Goal: Obtain resource: Download file/media

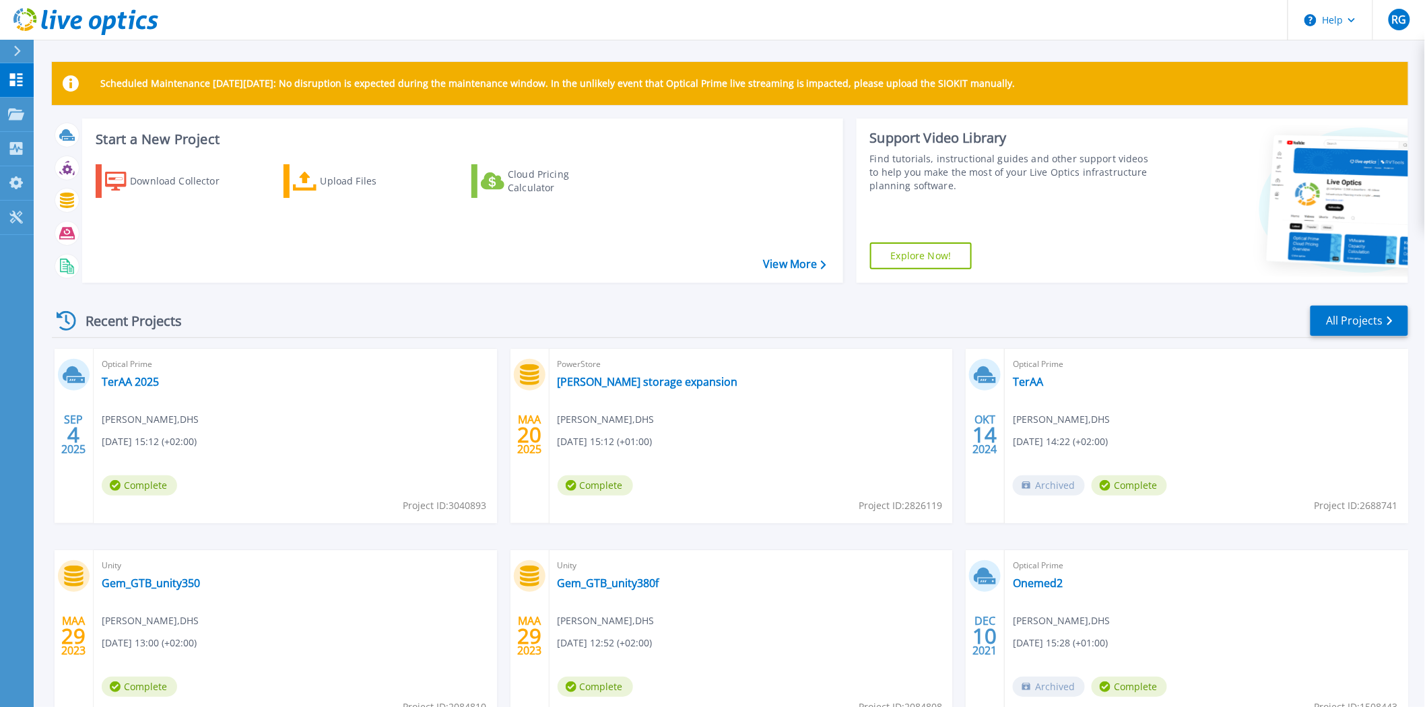
scroll to position [75, 0]
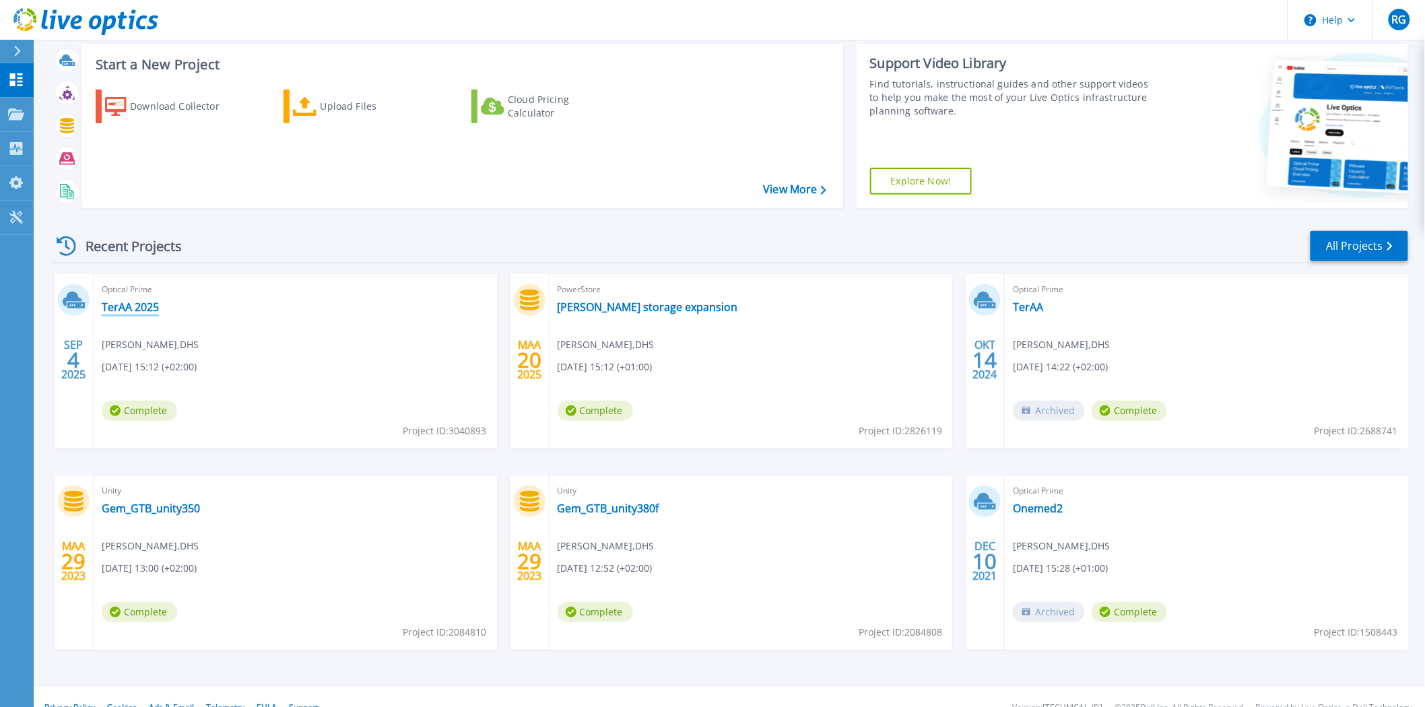
click at [137, 303] on link "TerAA 2025" at bounding box center [130, 306] width 57 height 13
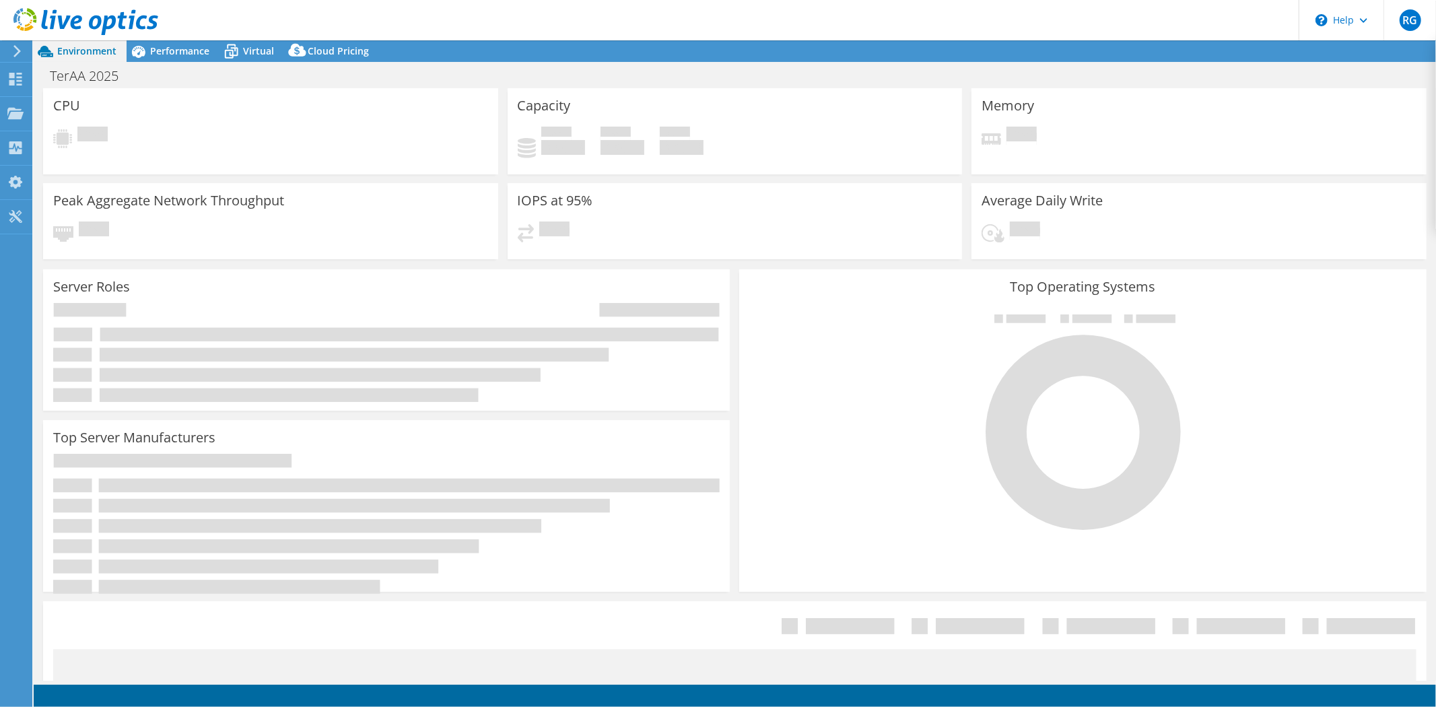
select select "USD"
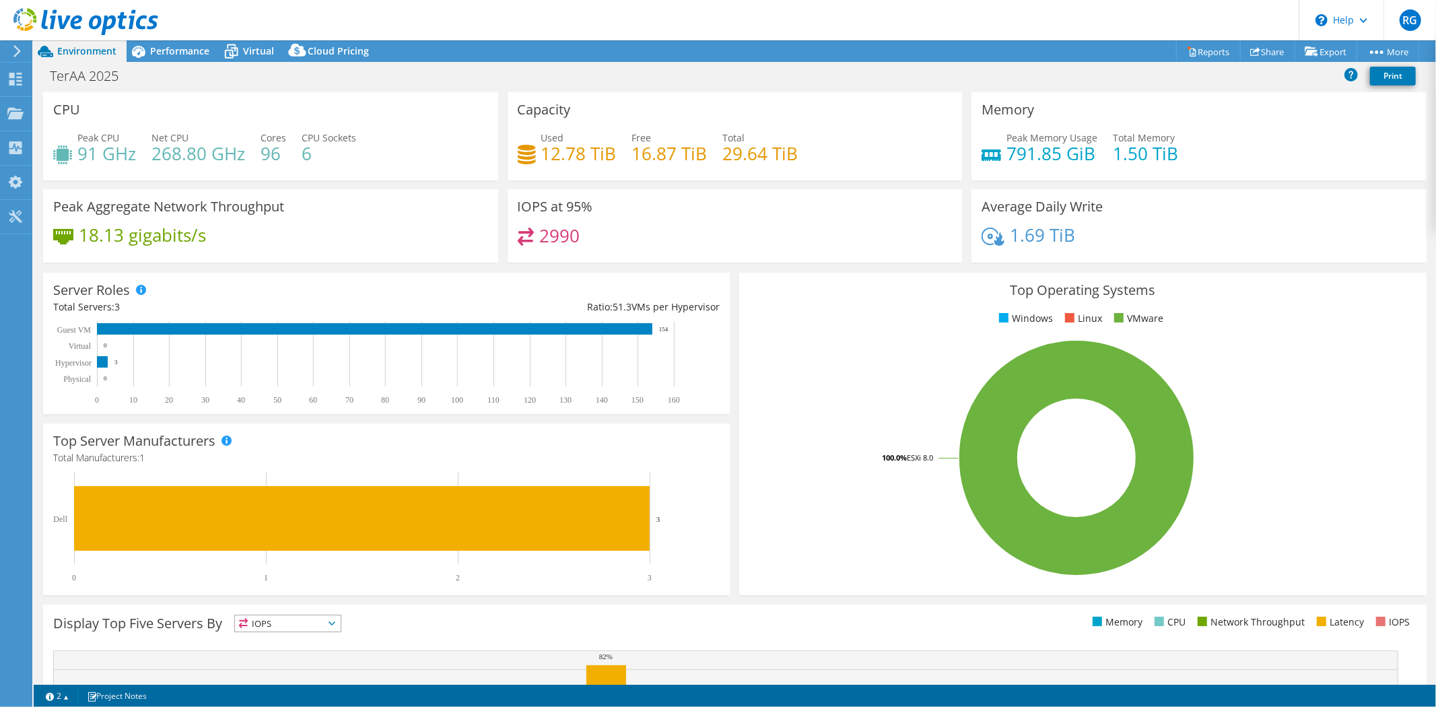
click at [735, 277] on div "Top Operating Systems Windows Linux VMware 100.0% ESXi 8.0" at bounding box center [1083, 434] width 696 height 332
click at [739, 298] on div "Top Operating Systems Windows Linux VMware 100.0% ESXi 8.0" at bounding box center [1082, 434] width 687 height 323
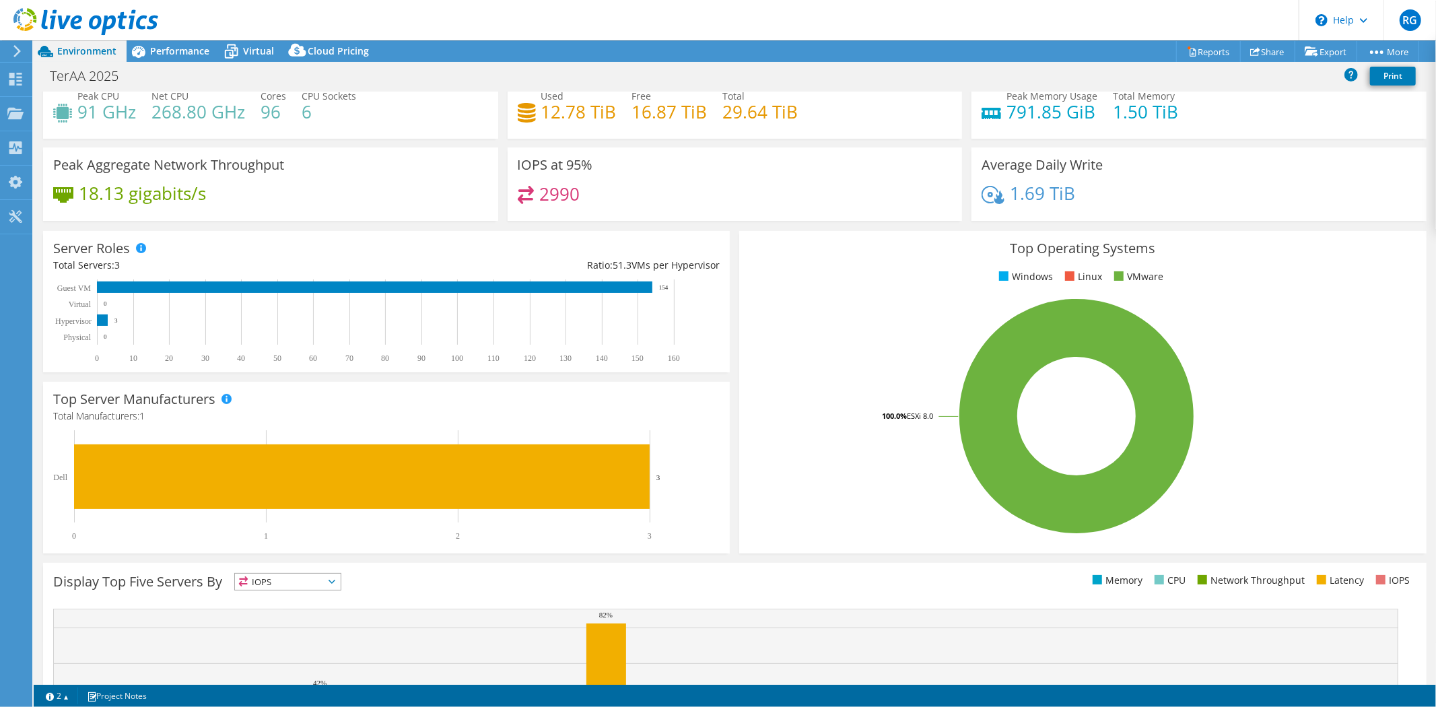
scroll to position [0, 0]
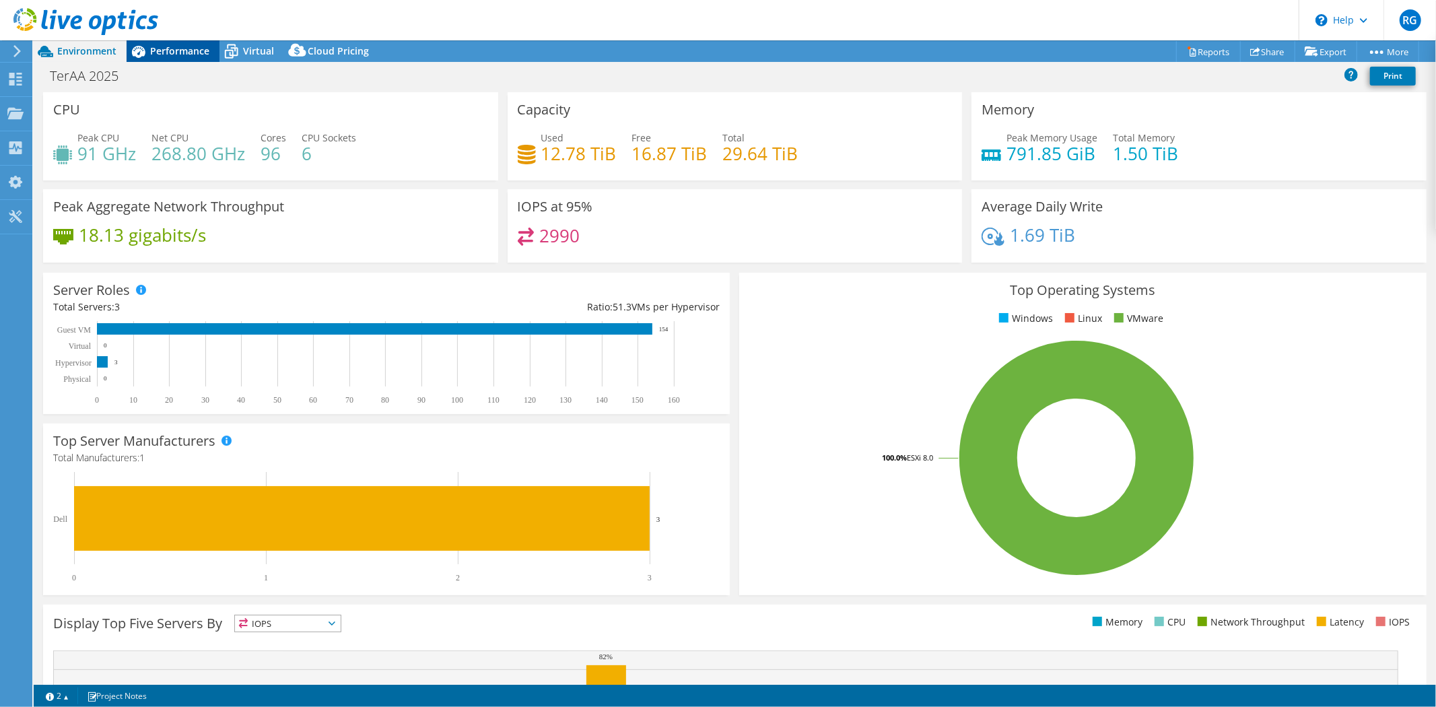
click at [169, 47] on span "Performance" at bounding box center [179, 50] width 59 height 13
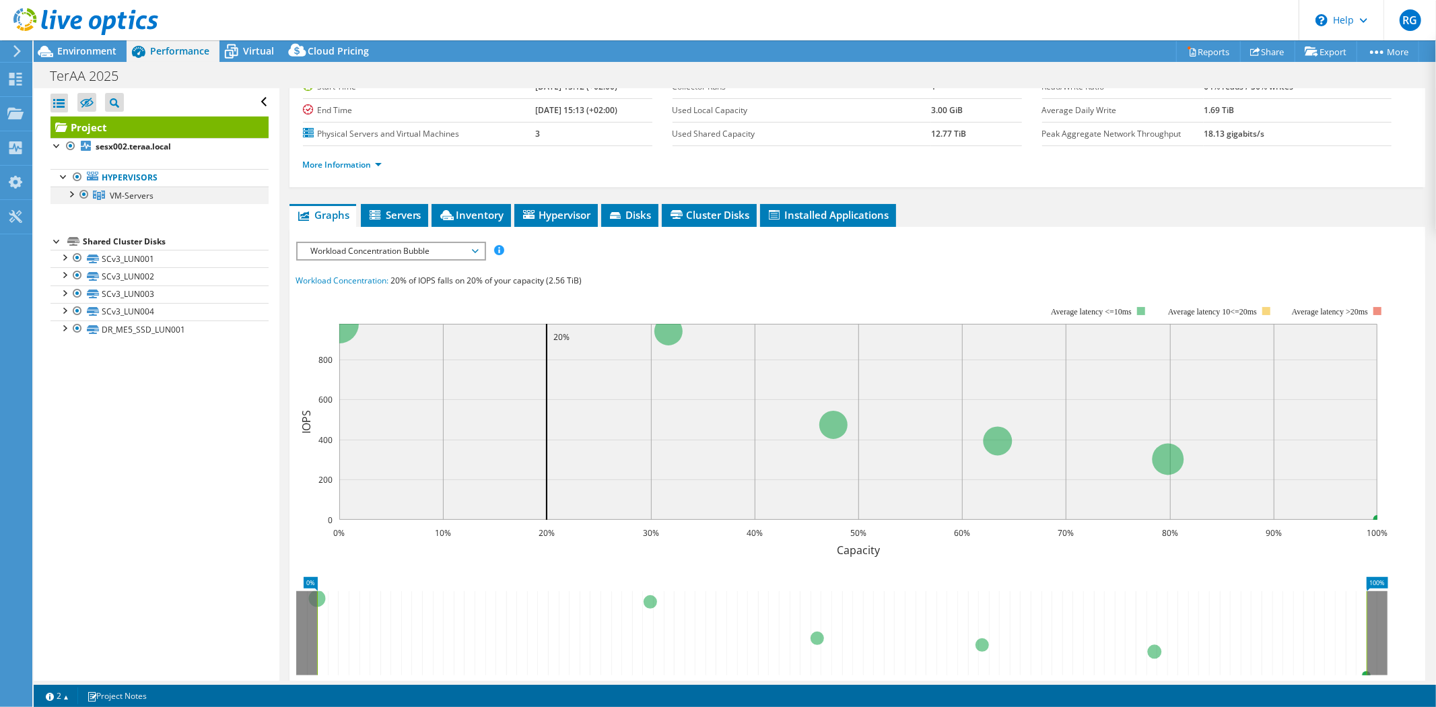
click at [73, 199] on div at bounding box center [70, 193] width 13 height 13
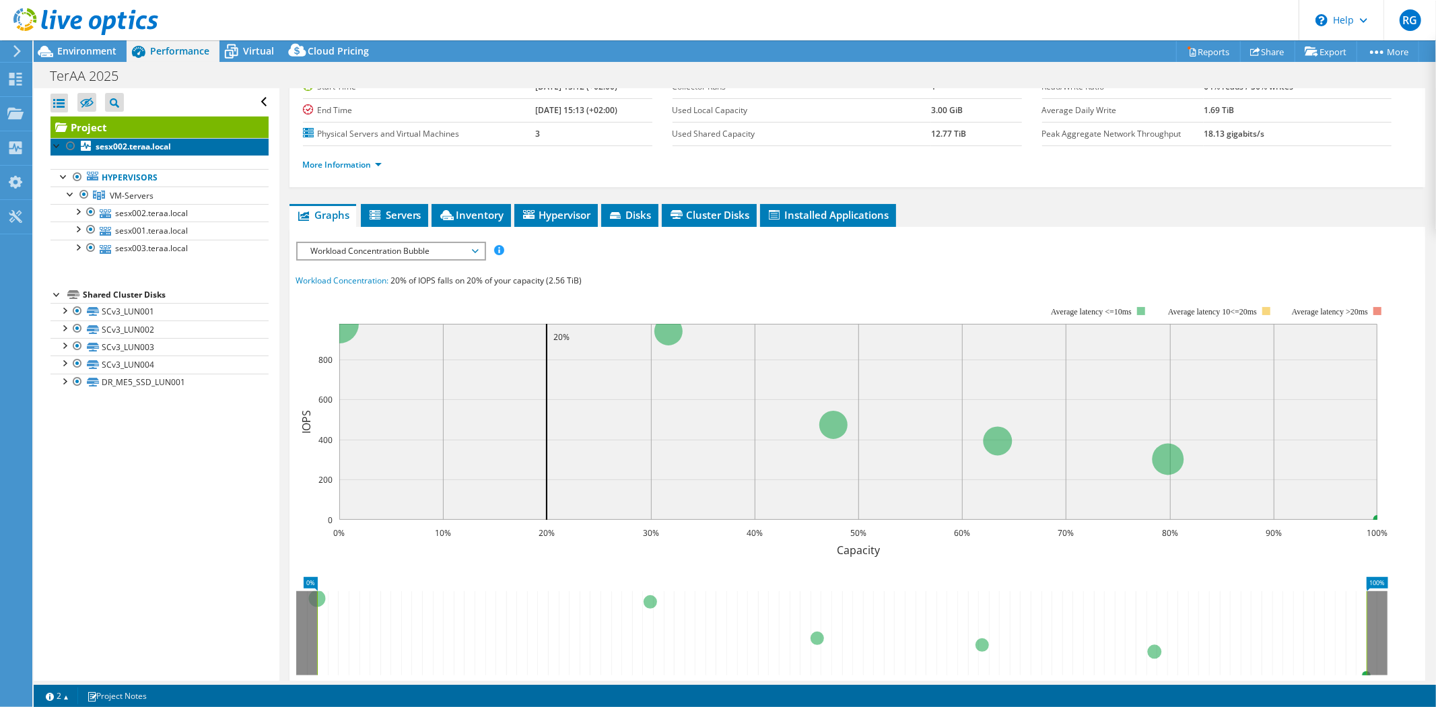
click at [149, 144] on b "sesx002.teraa.local" at bounding box center [133, 146] width 75 height 11
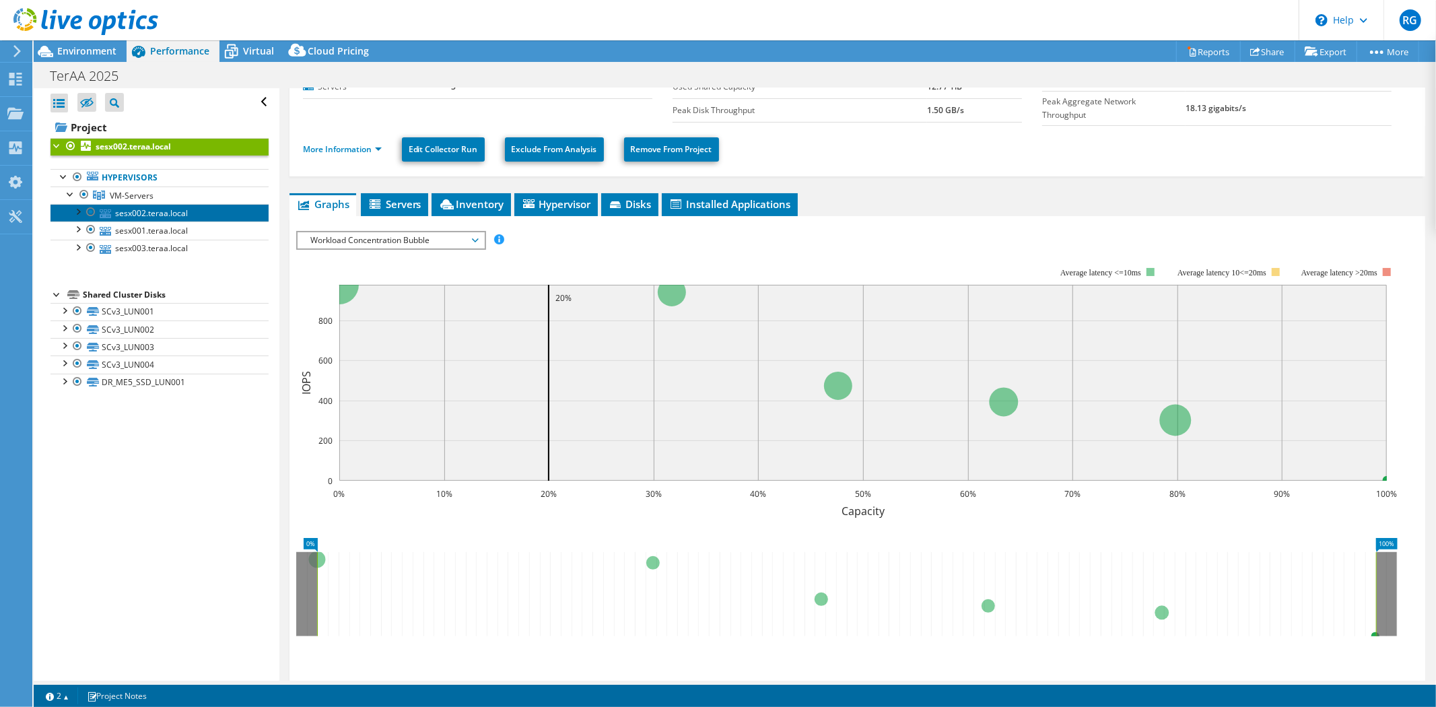
click at [153, 217] on link "sesx002.teraa.local" at bounding box center [160, 213] width 218 height 18
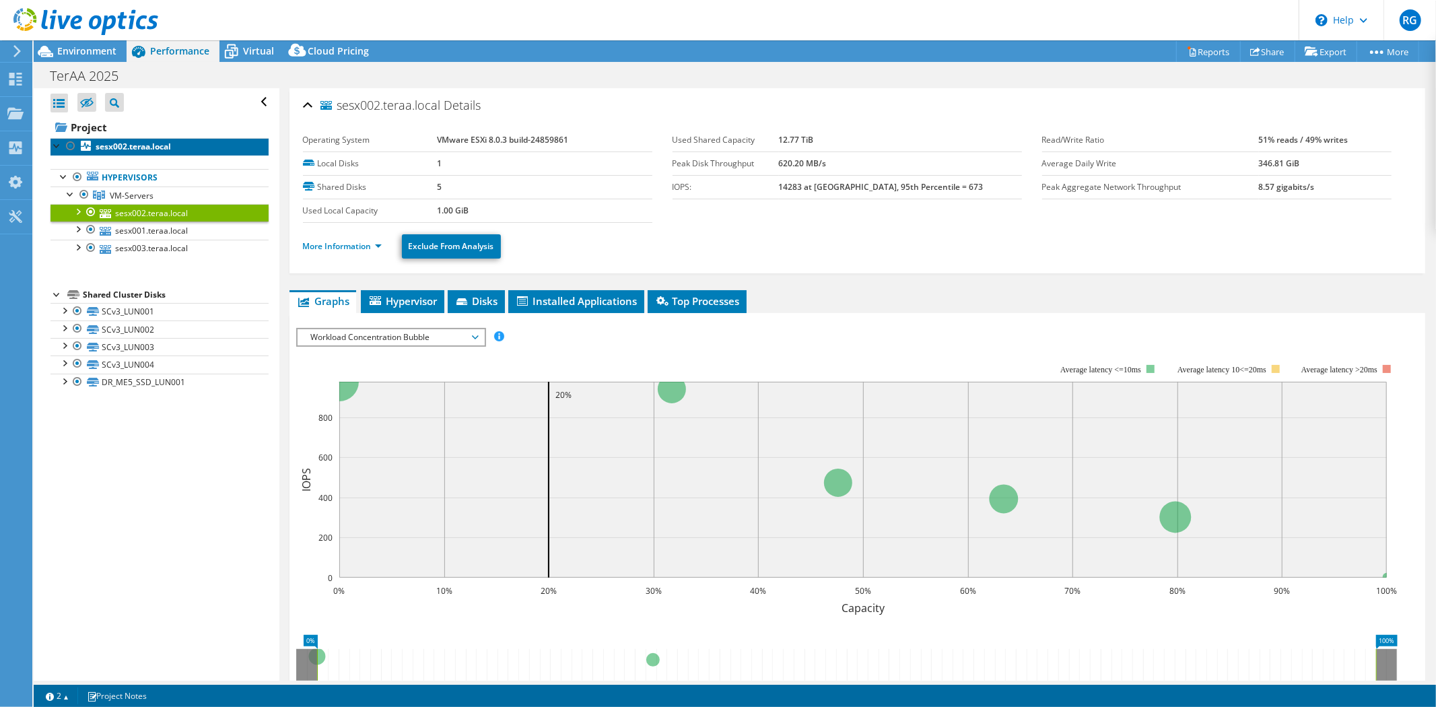
click at [125, 144] on b "sesx002.teraa.local" at bounding box center [133, 146] width 75 height 11
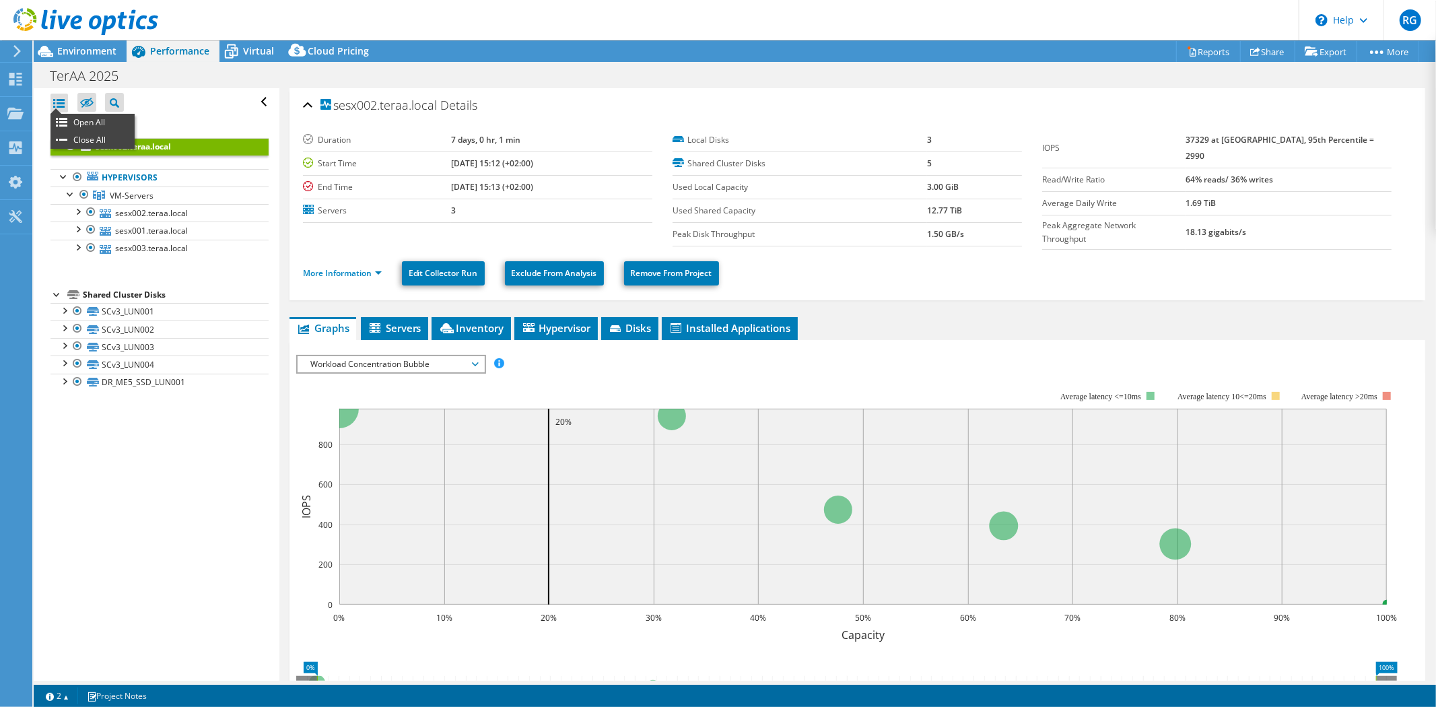
click at [61, 103] on div at bounding box center [60, 103] width 18 height 19
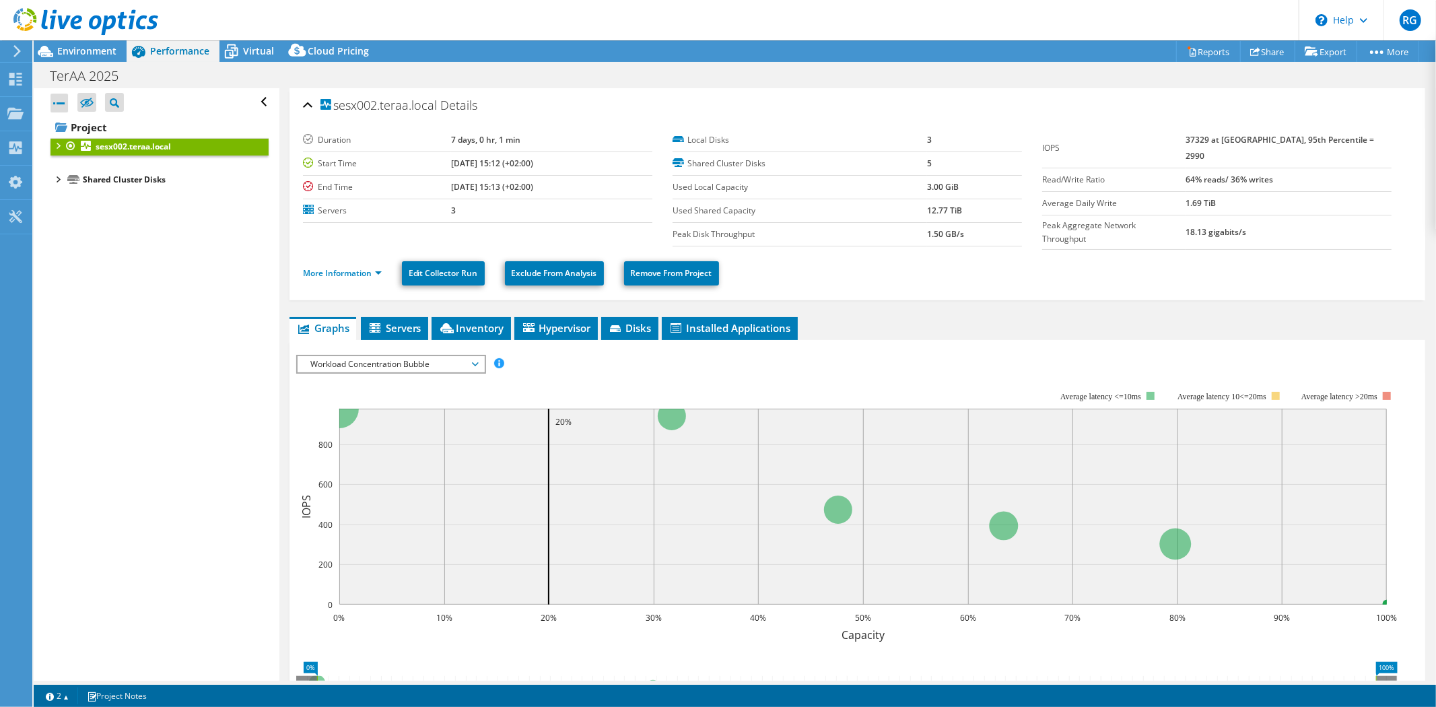
click at [61, 103] on div at bounding box center [60, 103] width 18 height 19
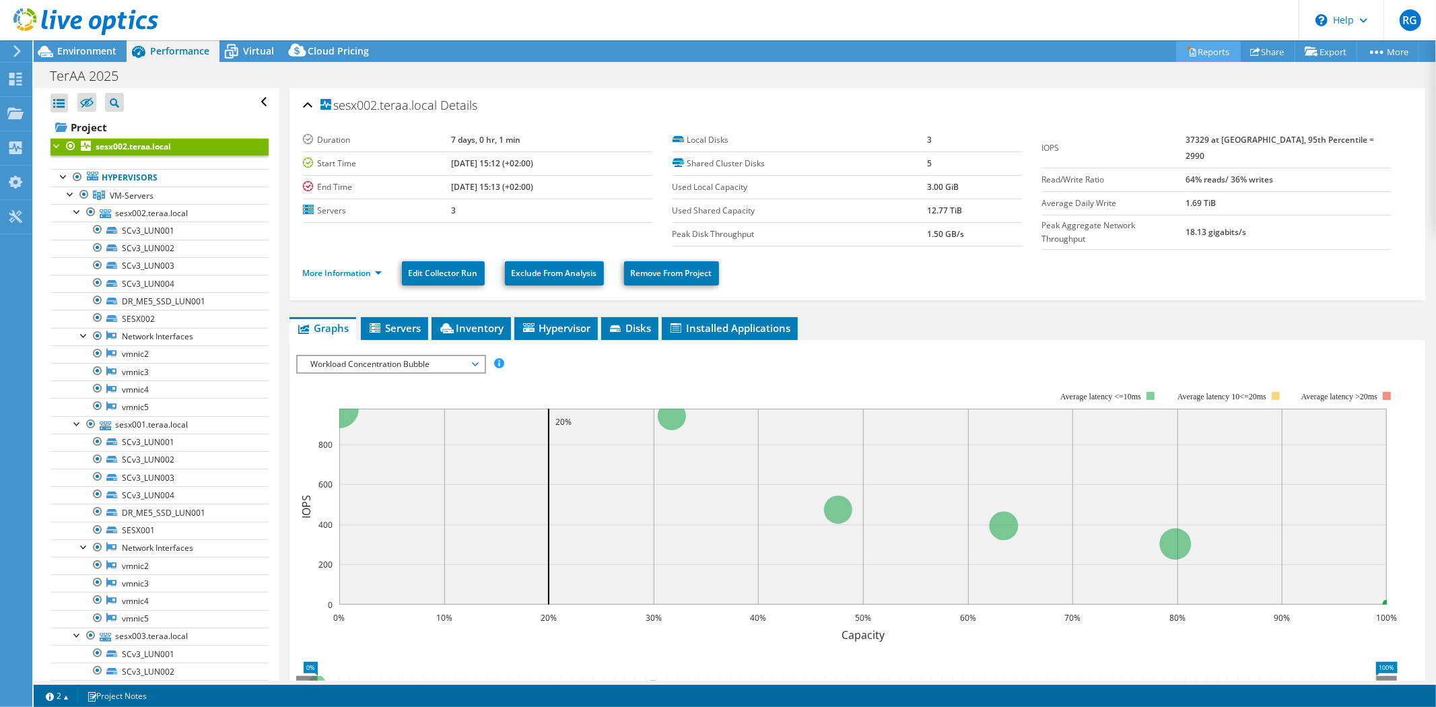
click at [1191, 56] on link "Reports" at bounding box center [1209, 51] width 65 height 21
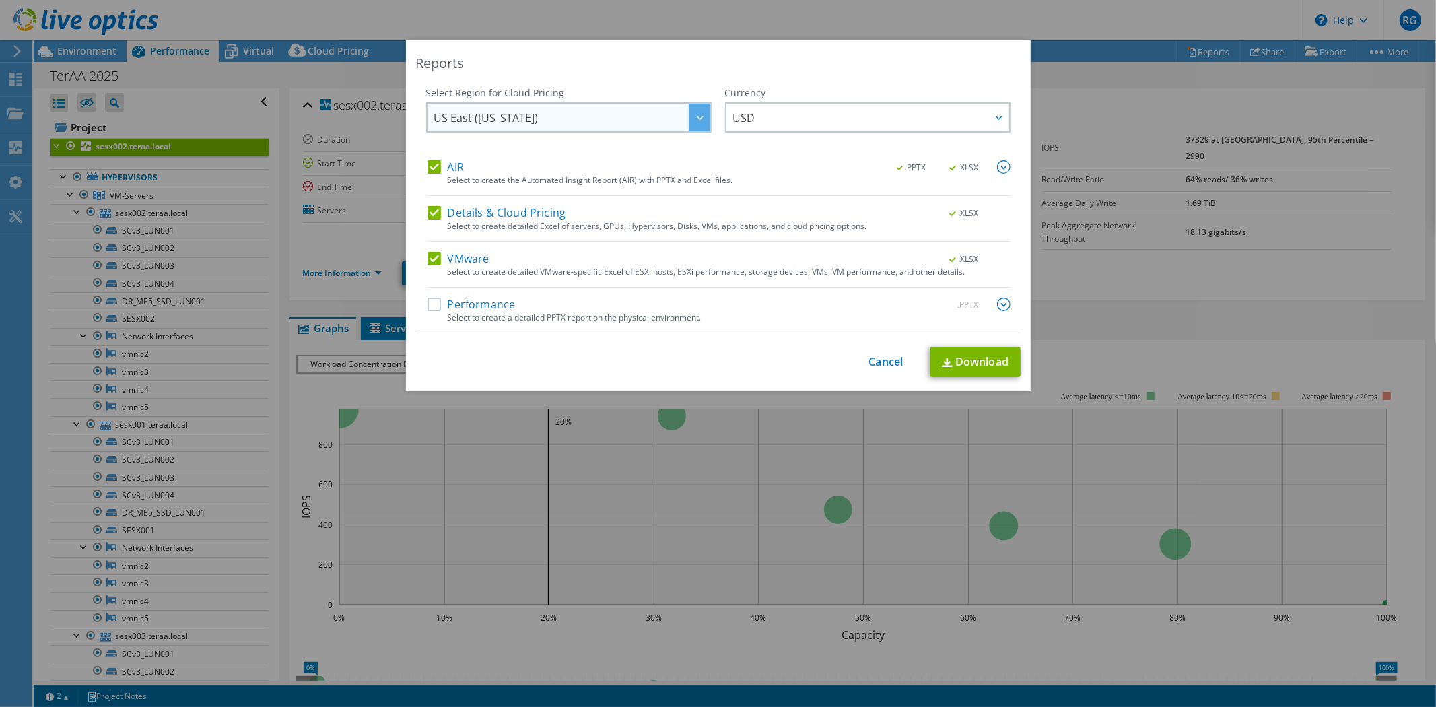
click at [530, 109] on span "US East ([US_STATE])" at bounding box center [572, 118] width 276 height 28
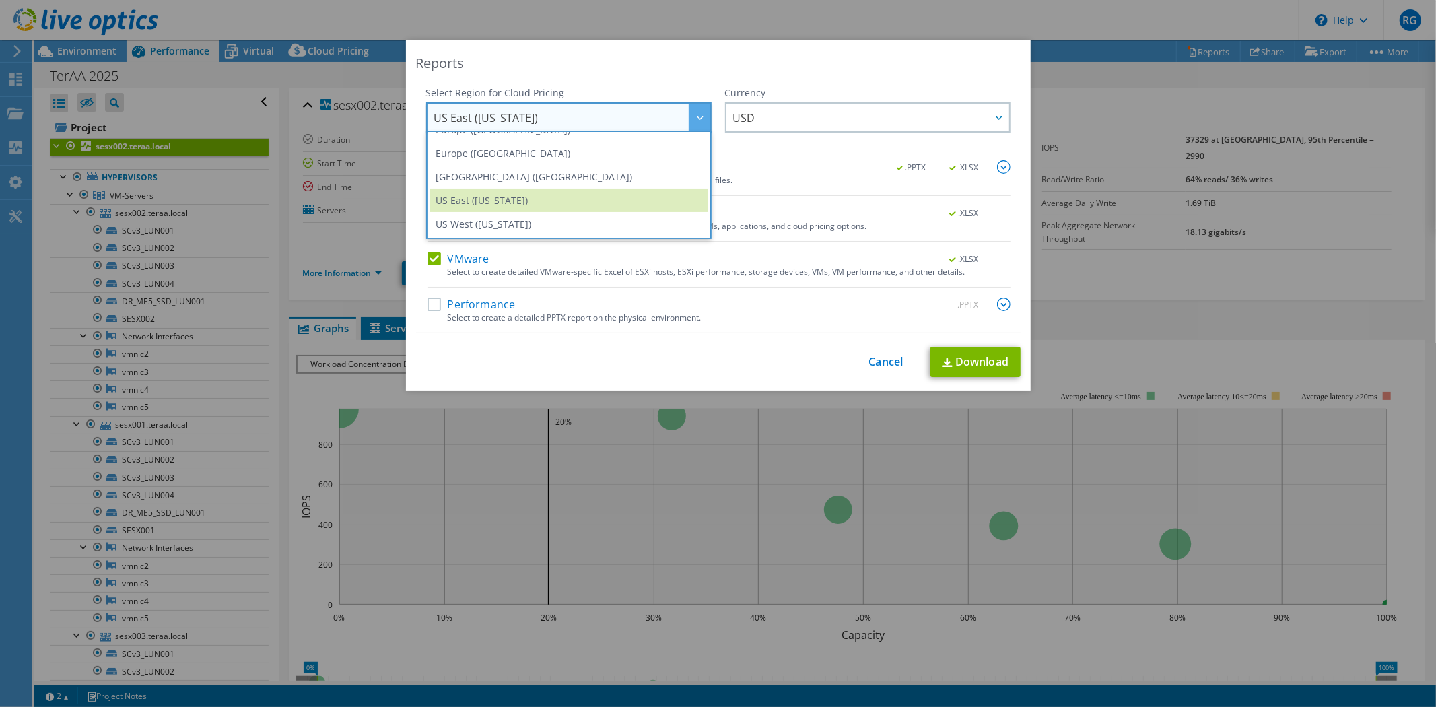
scroll to position [106, 0]
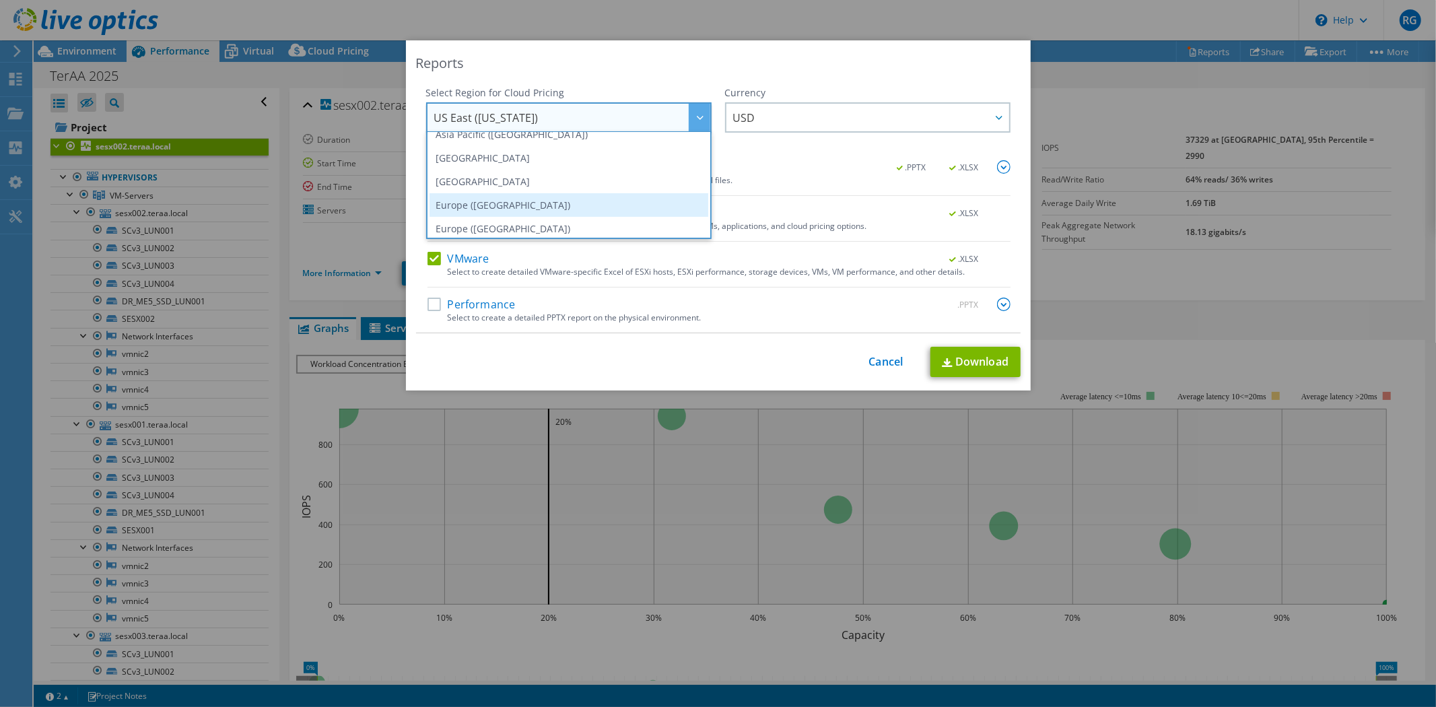
click at [595, 200] on li "Europe ([GEOGRAPHIC_DATA])" at bounding box center [569, 205] width 279 height 24
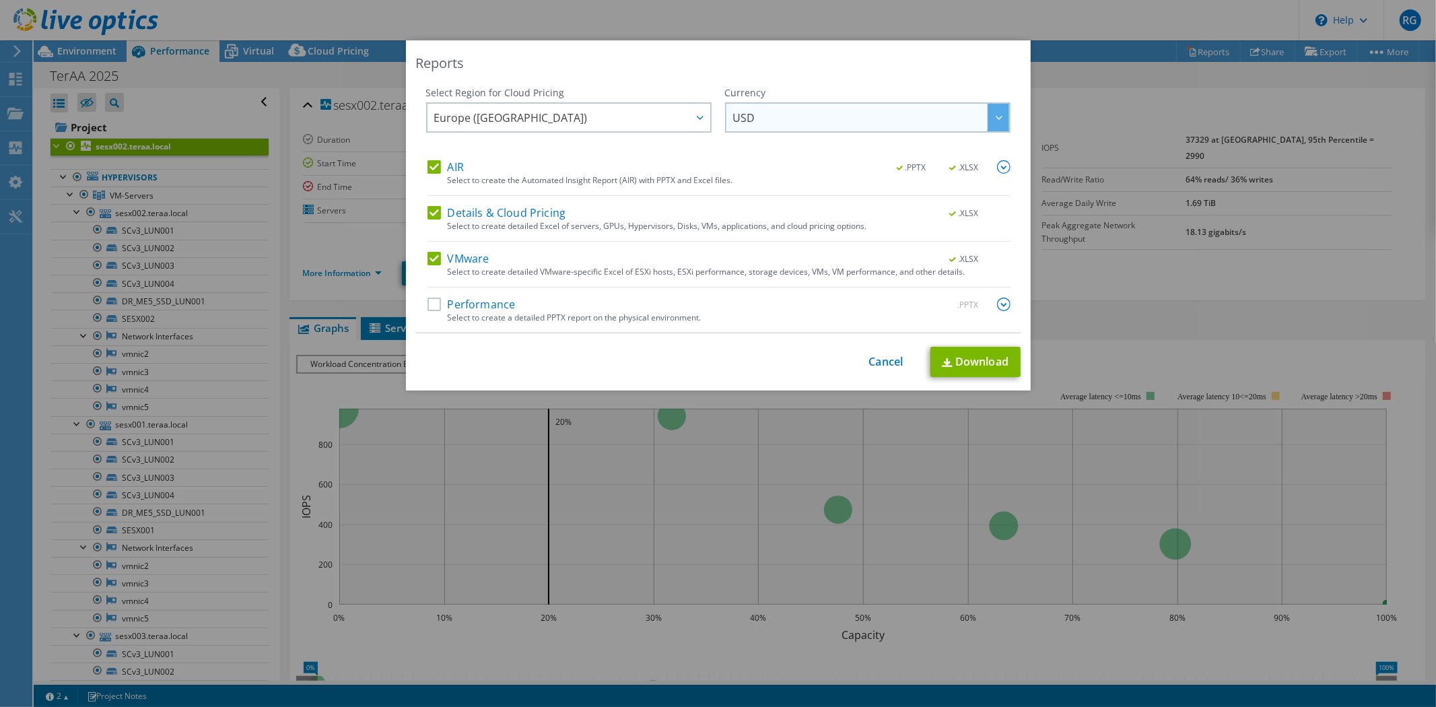
click at [803, 114] on span "USD" at bounding box center [871, 118] width 276 height 28
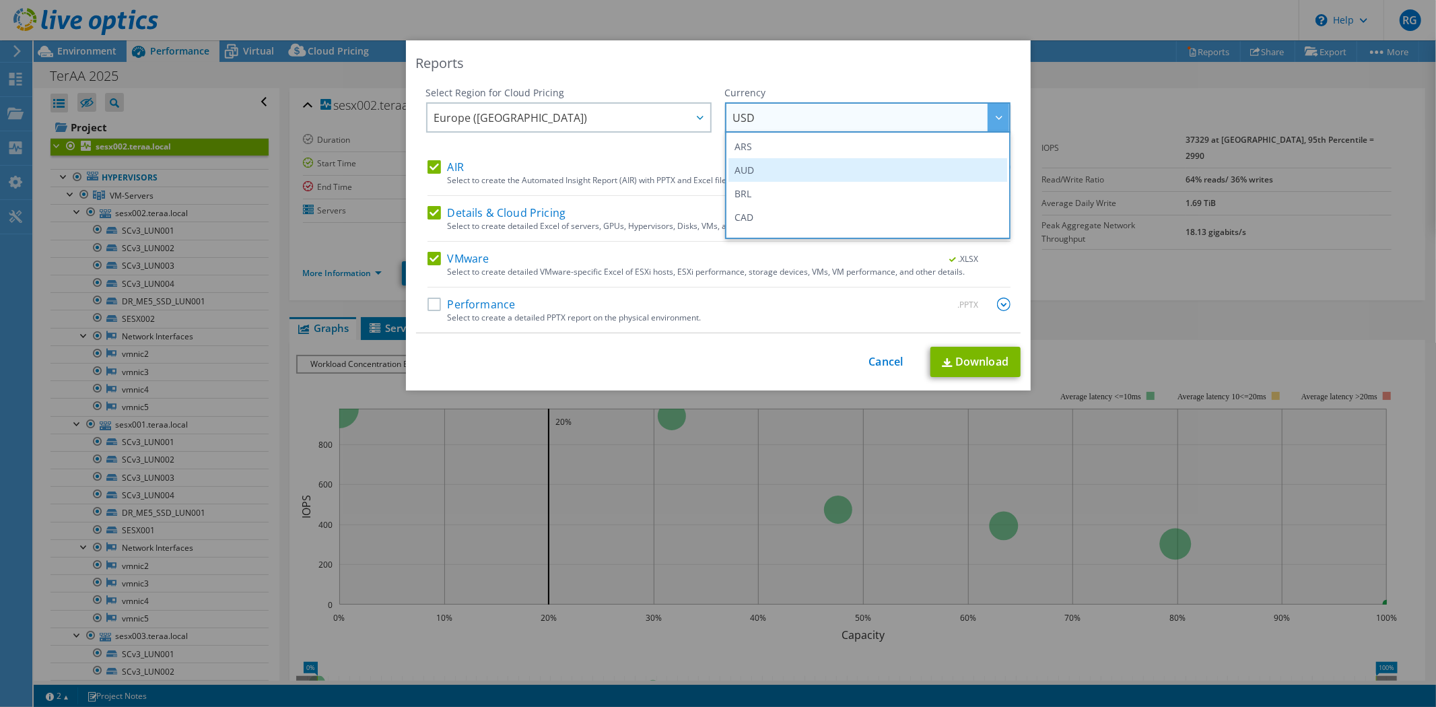
scroll to position [150, 0]
click at [772, 186] on li "EUR" at bounding box center [868, 186] width 279 height 24
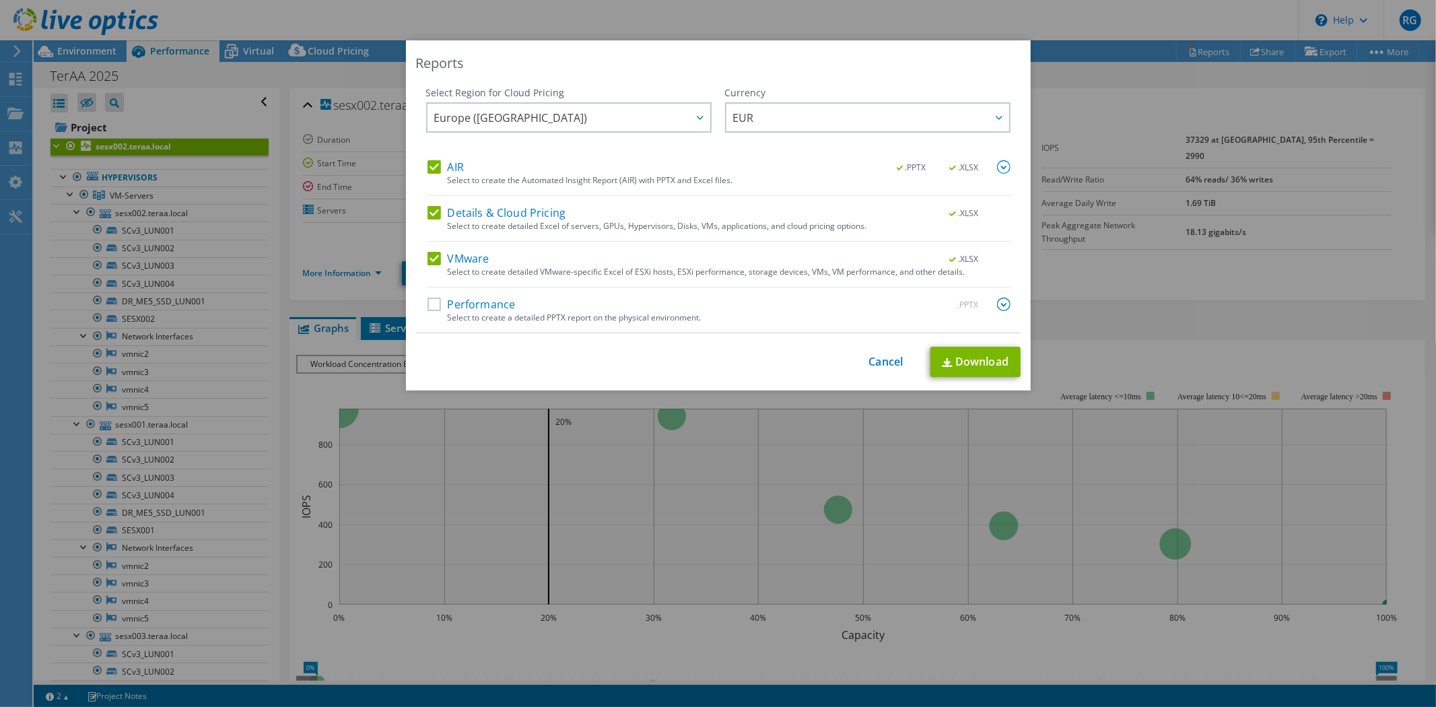
click at [898, 164] on span ".PPTX" at bounding box center [912, 167] width 51 height 9
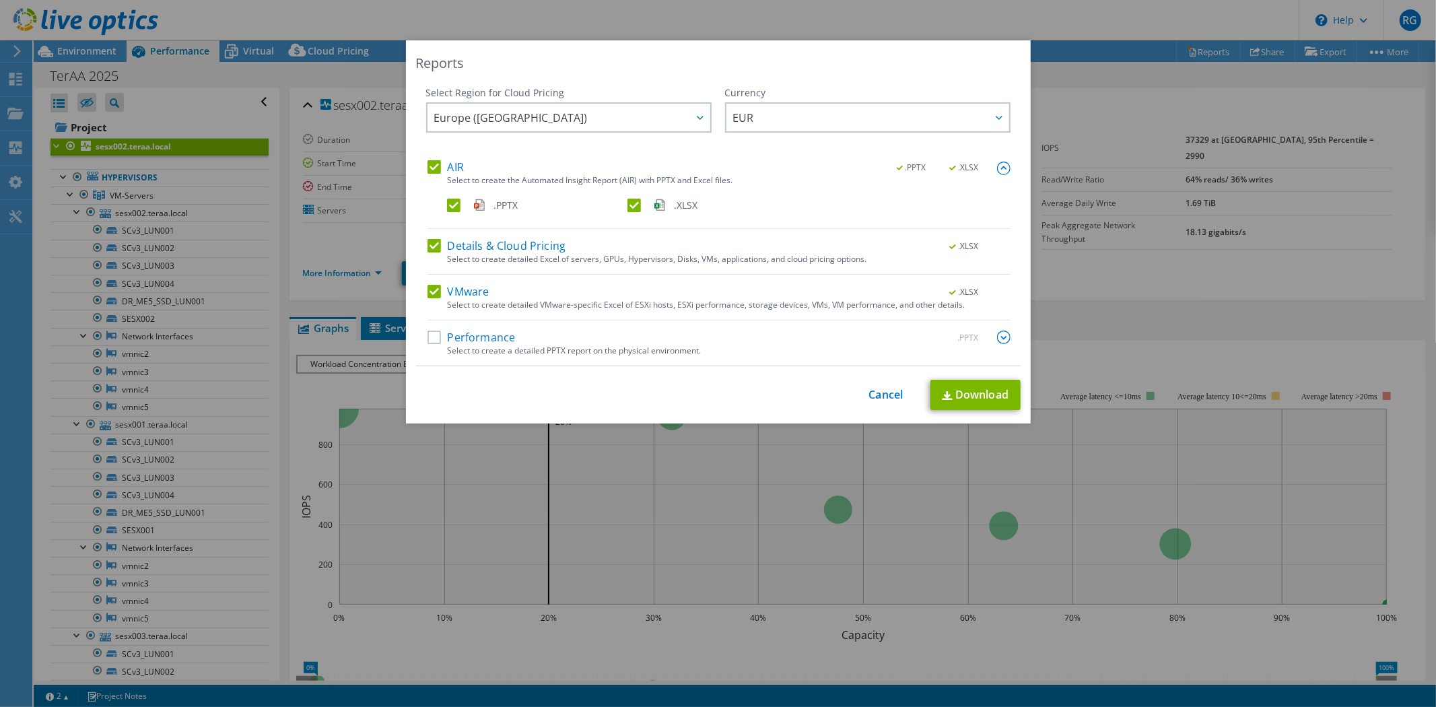
click at [796, 170] on div "AIR .PPTX .XLSX" at bounding box center [719, 167] width 583 height 15
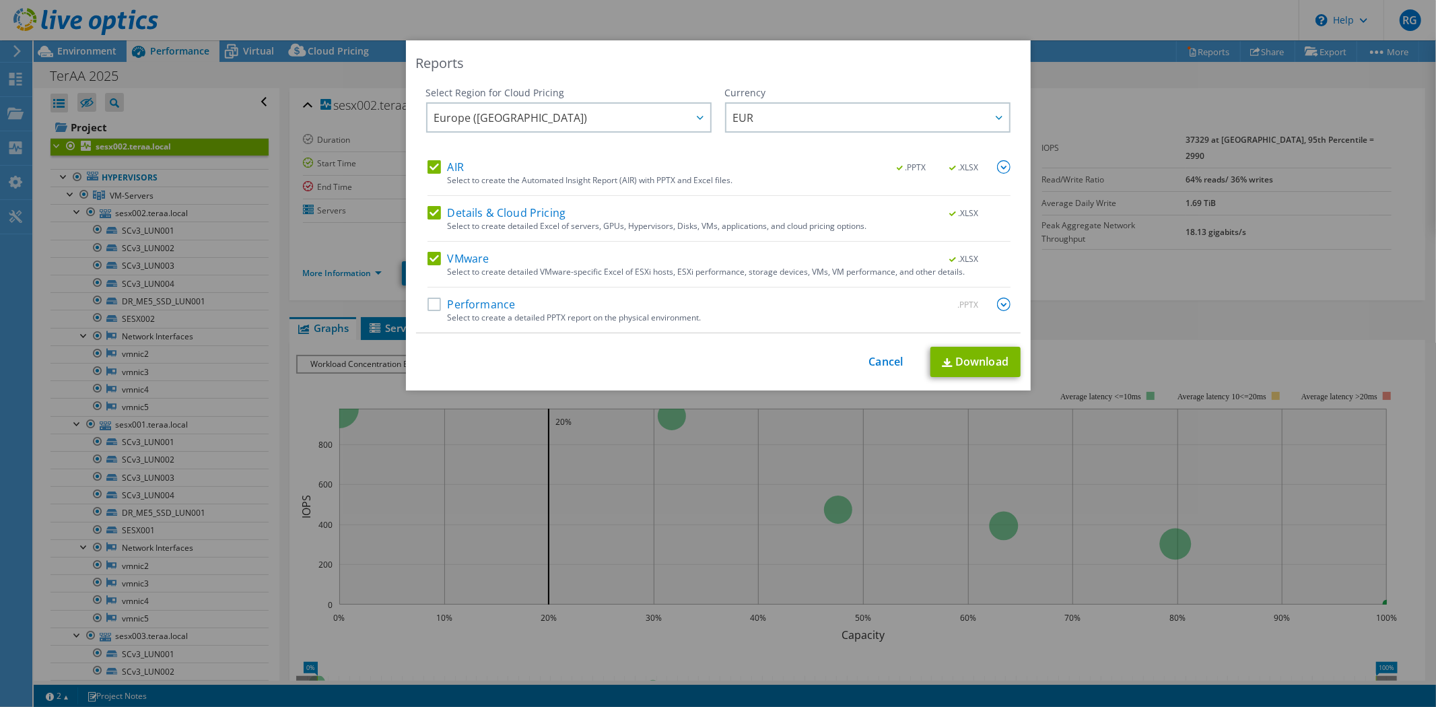
click at [428, 216] on label "Details & Cloud Pricing" at bounding box center [497, 212] width 139 height 13
click at [0, 0] on input "Details & Cloud Pricing" at bounding box center [0, 0] width 0 height 0
click at [430, 257] on label "VMware" at bounding box center [459, 258] width 62 height 13
click at [0, 0] on input "VMware" at bounding box center [0, 0] width 0 height 0
click at [970, 358] on link "Download" at bounding box center [976, 362] width 90 height 30
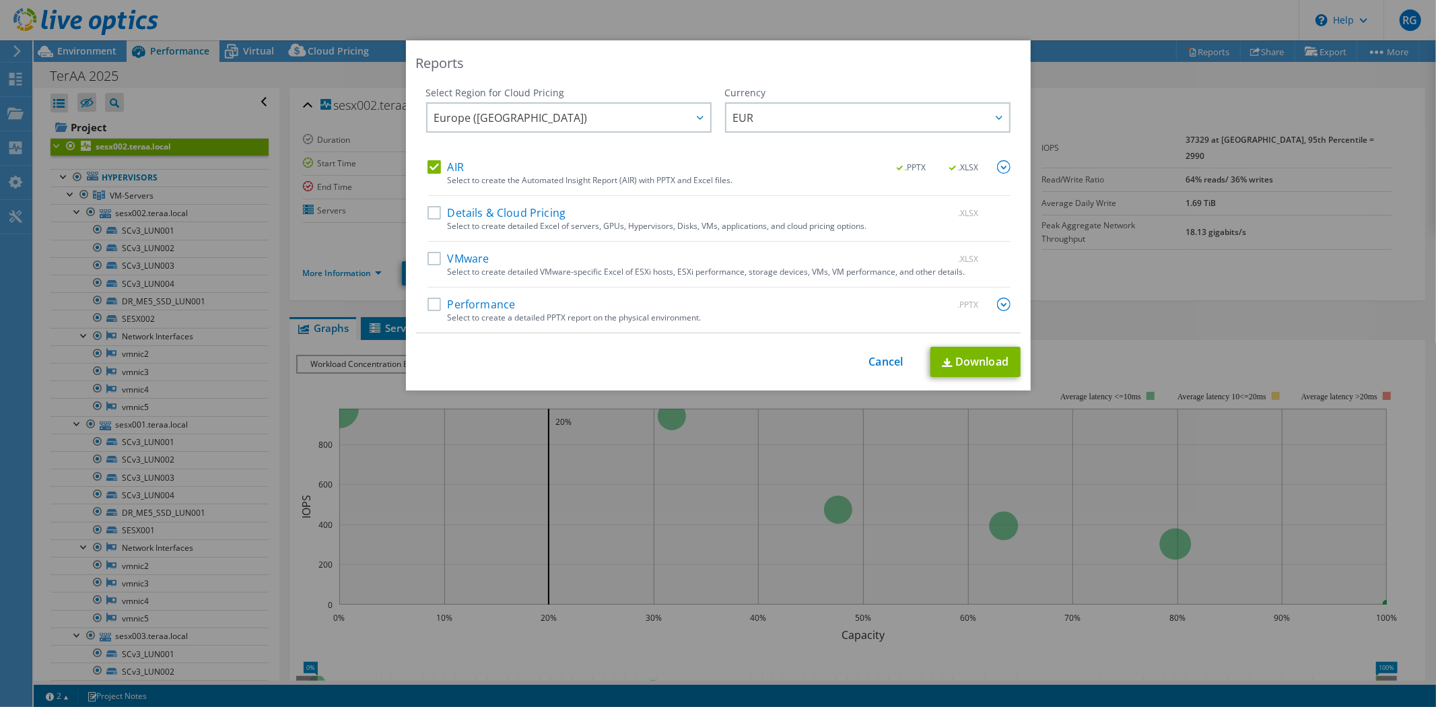
click at [428, 216] on label "Details & Cloud Pricing" at bounding box center [497, 212] width 139 height 13
click at [0, 0] on input "Details & Cloud Pricing" at bounding box center [0, 0] width 0 height 0
click at [432, 263] on label "VMware" at bounding box center [459, 258] width 62 height 13
click at [0, 0] on input "VMware" at bounding box center [0, 0] width 0 height 0
click at [431, 304] on label "Performance" at bounding box center [472, 304] width 88 height 13
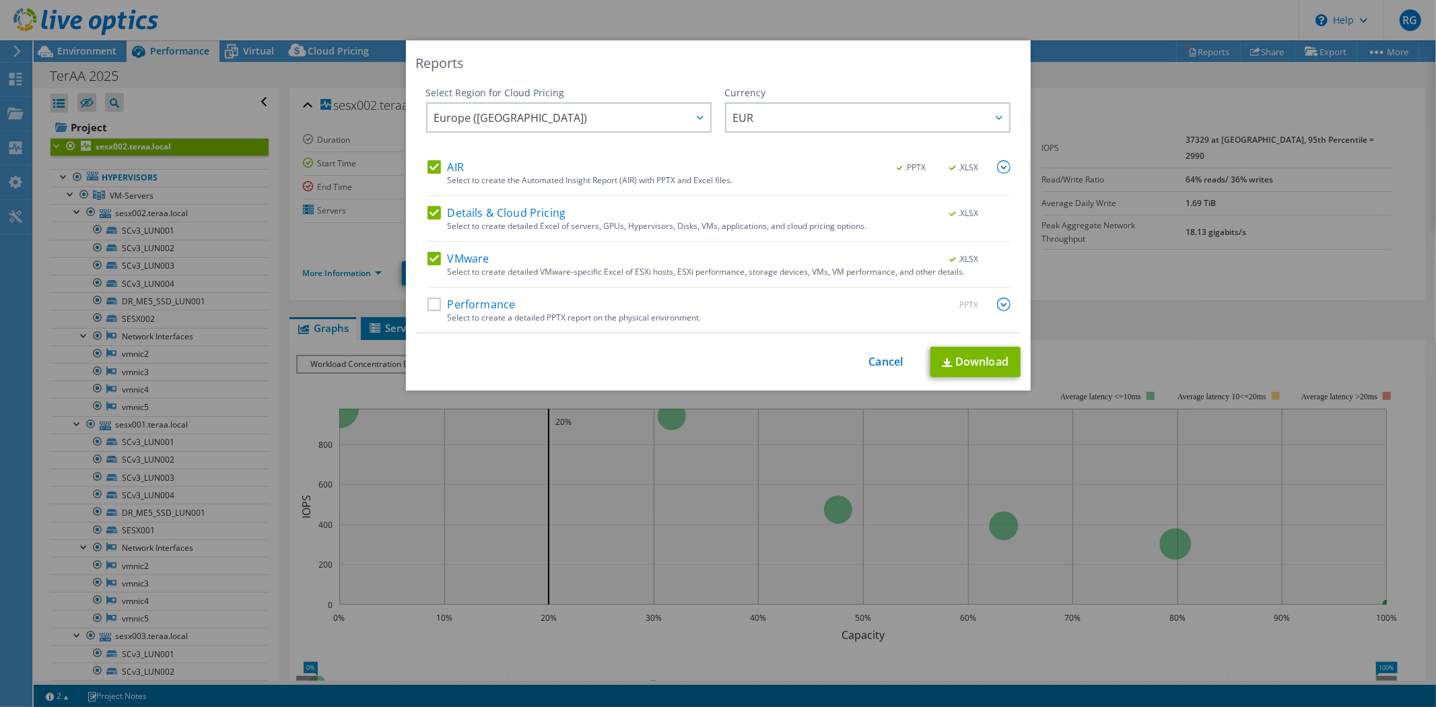
click at [0, 0] on input "Performance" at bounding box center [0, 0] width 0 height 0
click at [1000, 305] on img at bounding box center [1003, 304] width 13 height 13
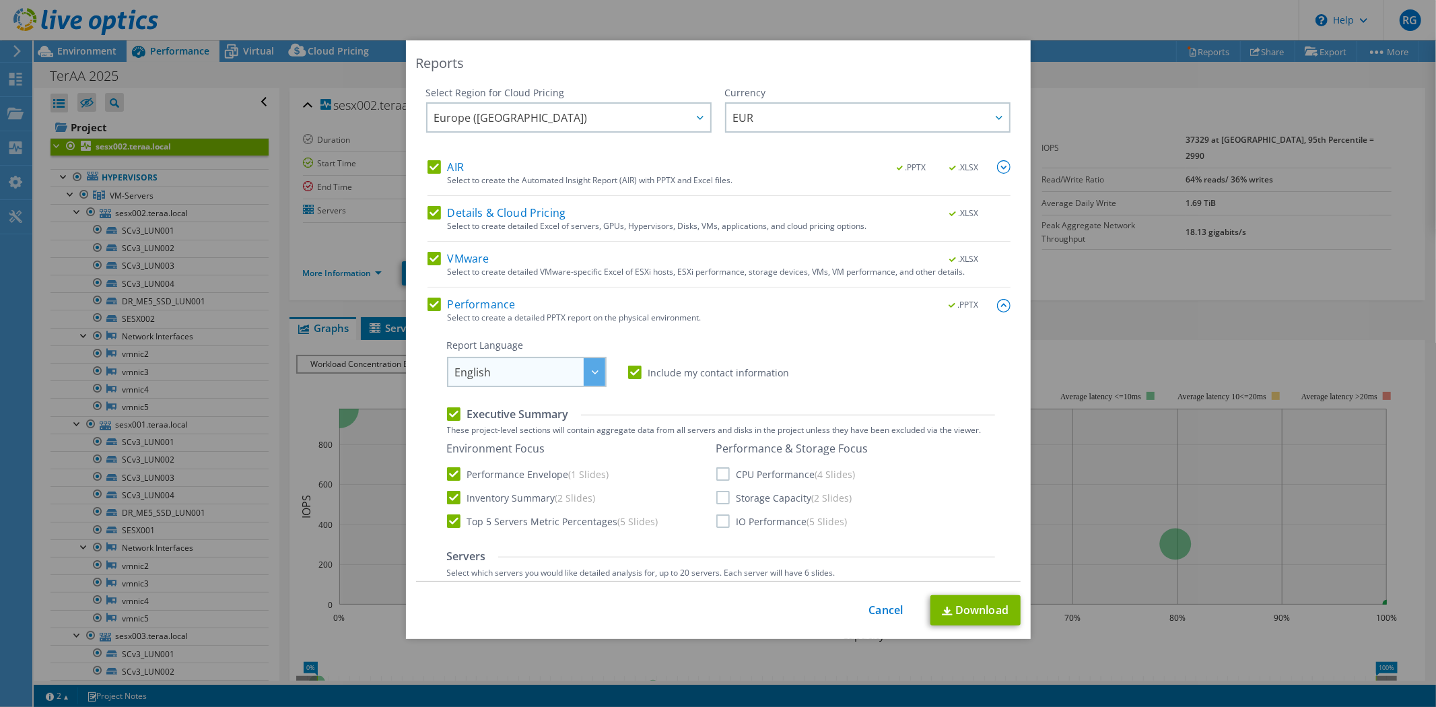
click at [552, 380] on span "English" at bounding box center [530, 372] width 150 height 28
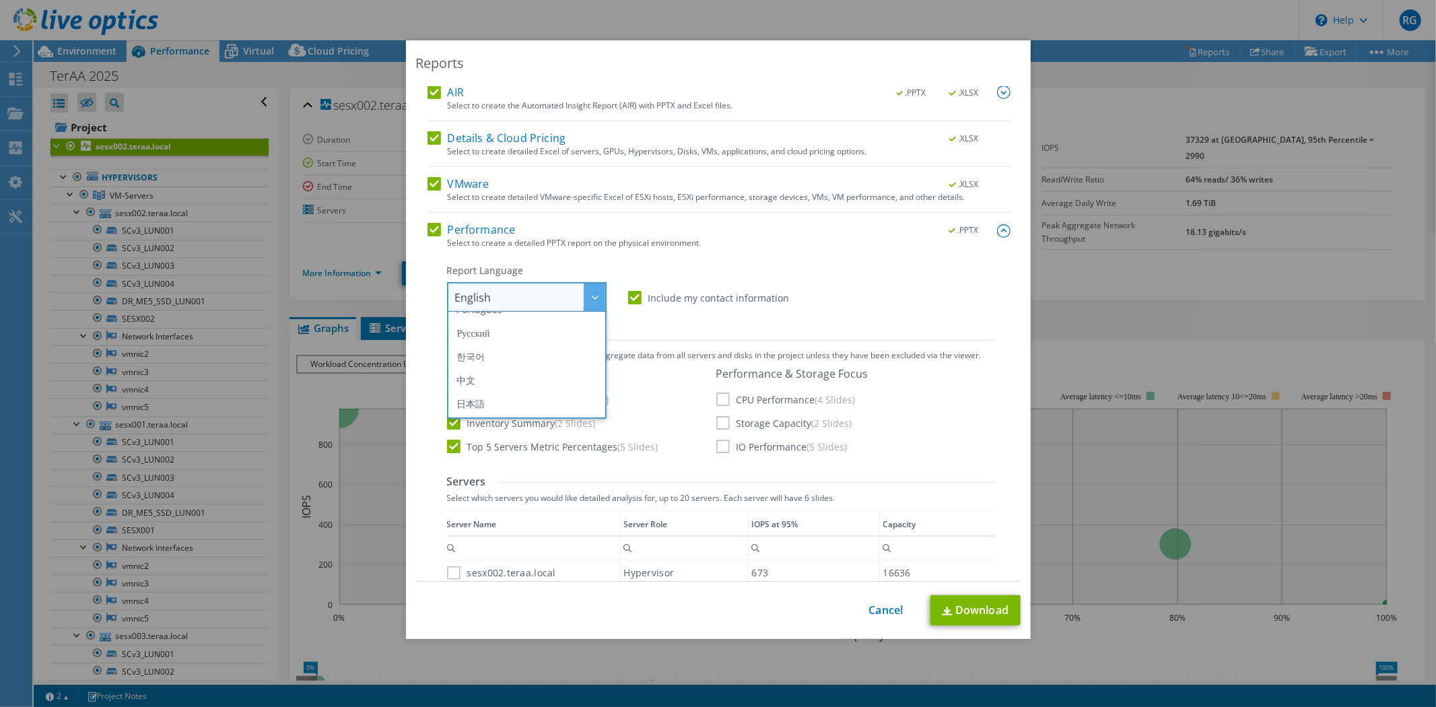
scroll to position [0, 0]
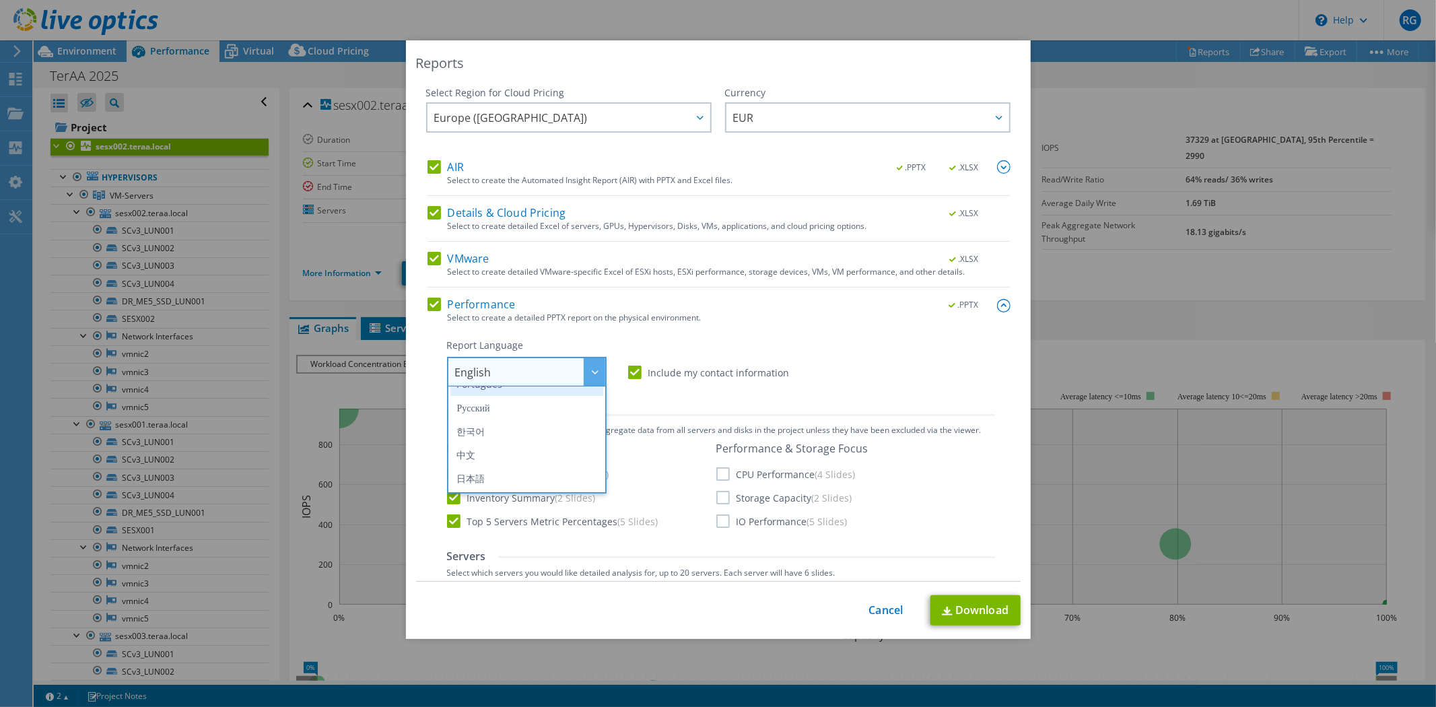
drag, startPoint x: 875, startPoint y: 379, endPoint x: 575, endPoint y: 385, distance: 300.4
click at [858, 381] on div "Report Language English Deutsch Español Français Italiano Polski Português Русс…" at bounding box center [721, 363] width 548 height 48
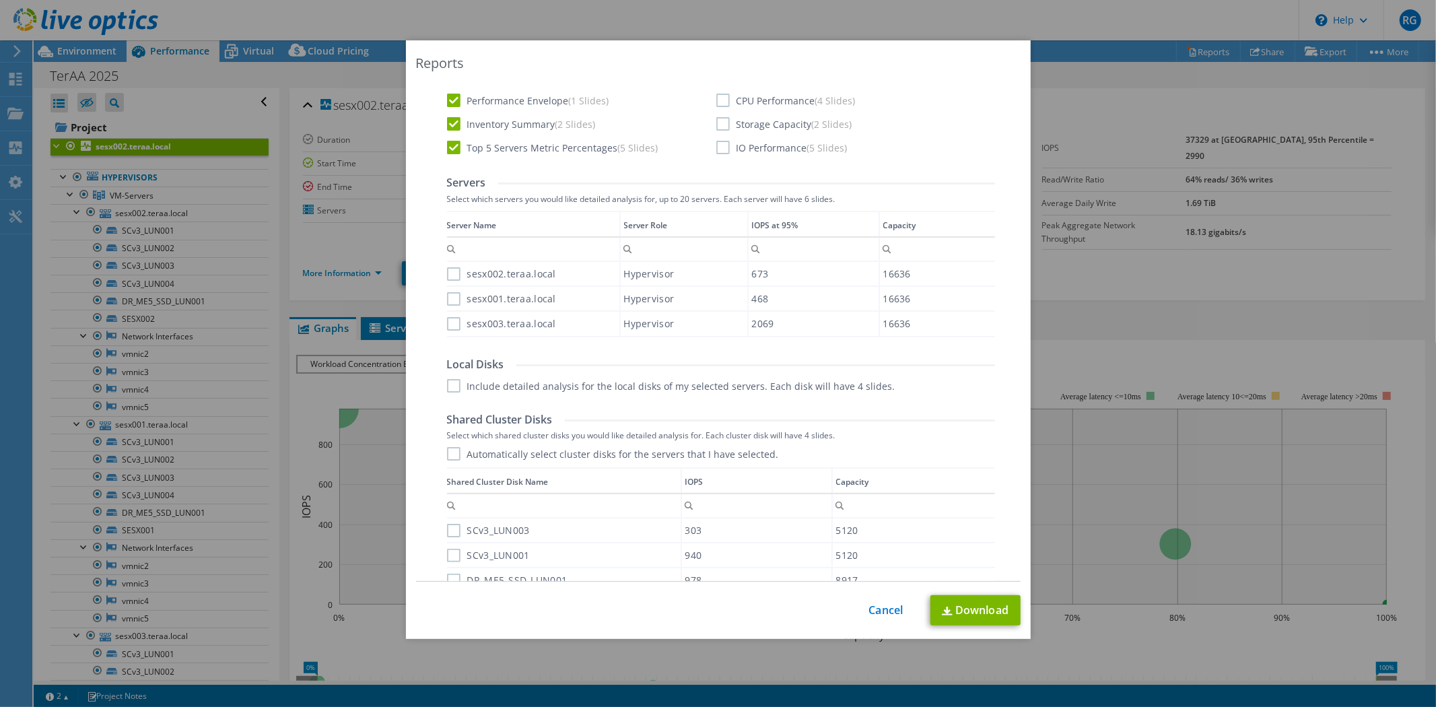
scroll to position [224, 0]
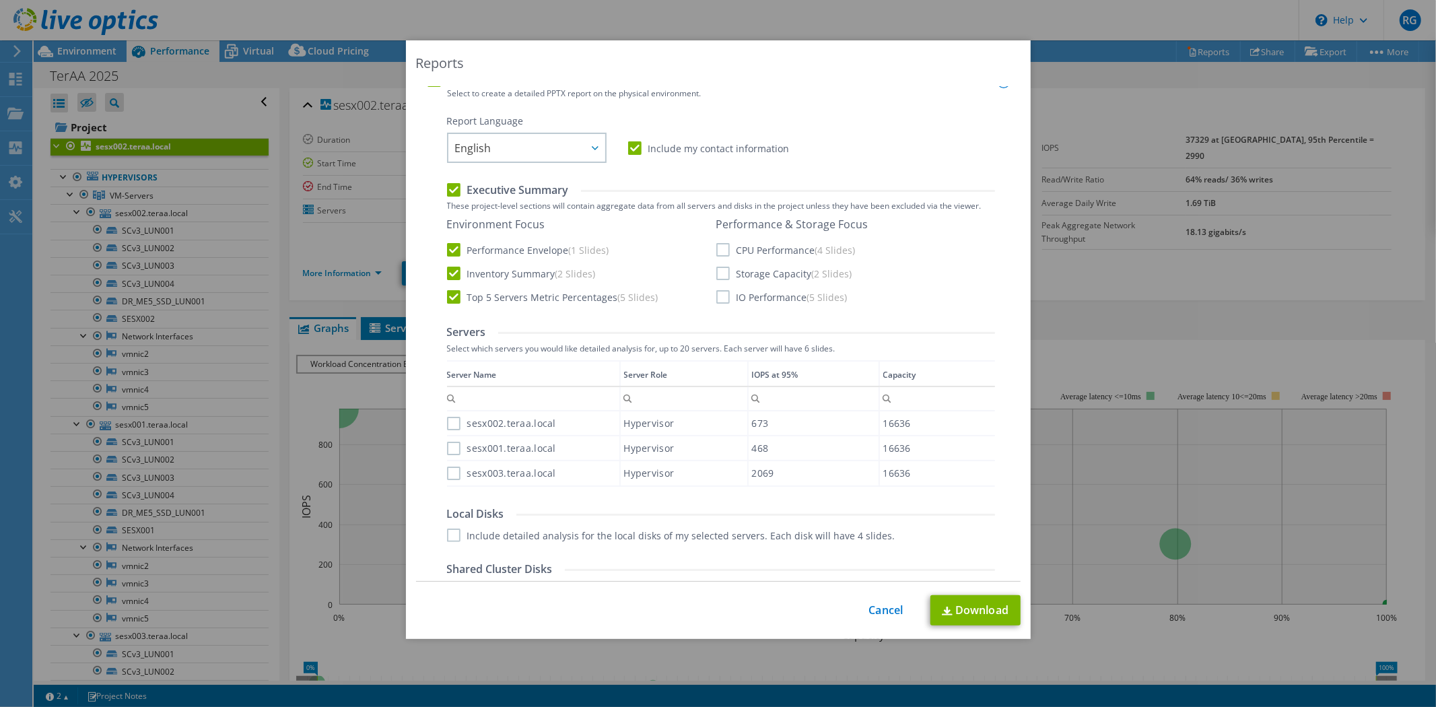
click at [717, 249] on label "CPU Performance (4 Slides)" at bounding box center [786, 249] width 139 height 13
click at [0, 0] on input "CPU Performance (4 Slides)" at bounding box center [0, 0] width 0 height 0
click at [719, 279] on label "Storage Capacity (2 Slides)" at bounding box center [785, 273] width 136 height 13
click at [0, 0] on input "Storage Capacity (2 Slides)" at bounding box center [0, 0] width 0 height 0
click at [721, 294] on label "IO Performance (5 Slides)" at bounding box center [782, 296] width 131 height 13
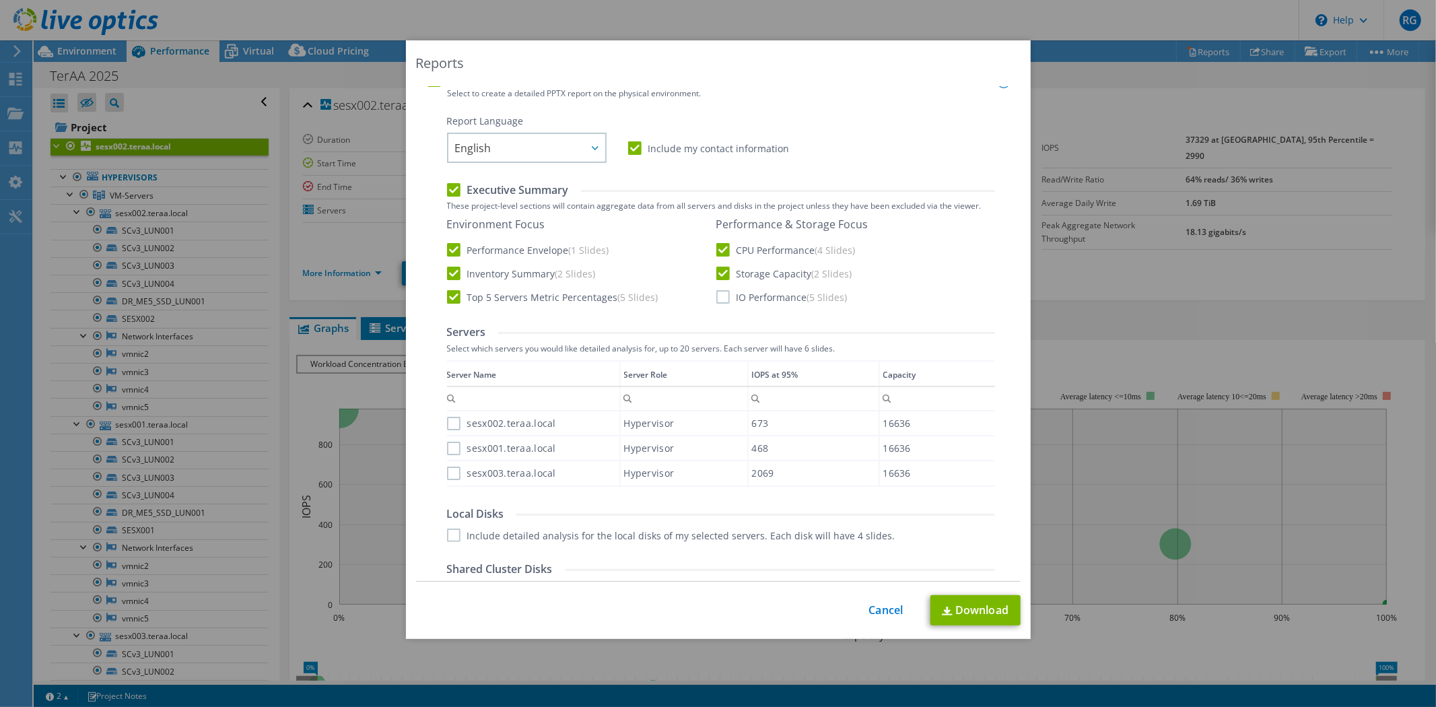
click at [0, 0] on input "IO Performance (5 Slides)" at bounding box center [0, 0] width 0 height 0
click at [447, 428] on label "sesx002.teraa.local" at bounding box center [501, 423] width 109 height 13
click at [0, 0] on input "sesx002.teraa.local" at bounding box center [0, 0] width 0 height 0
click at [447, 446] on label "sesx001.teraa.local" at bounding box center [501, 448] width 109 height 13
click at [0, 0] on input "sesx001.teraa.local" at bounding box center [0, 0] width 0 height 0
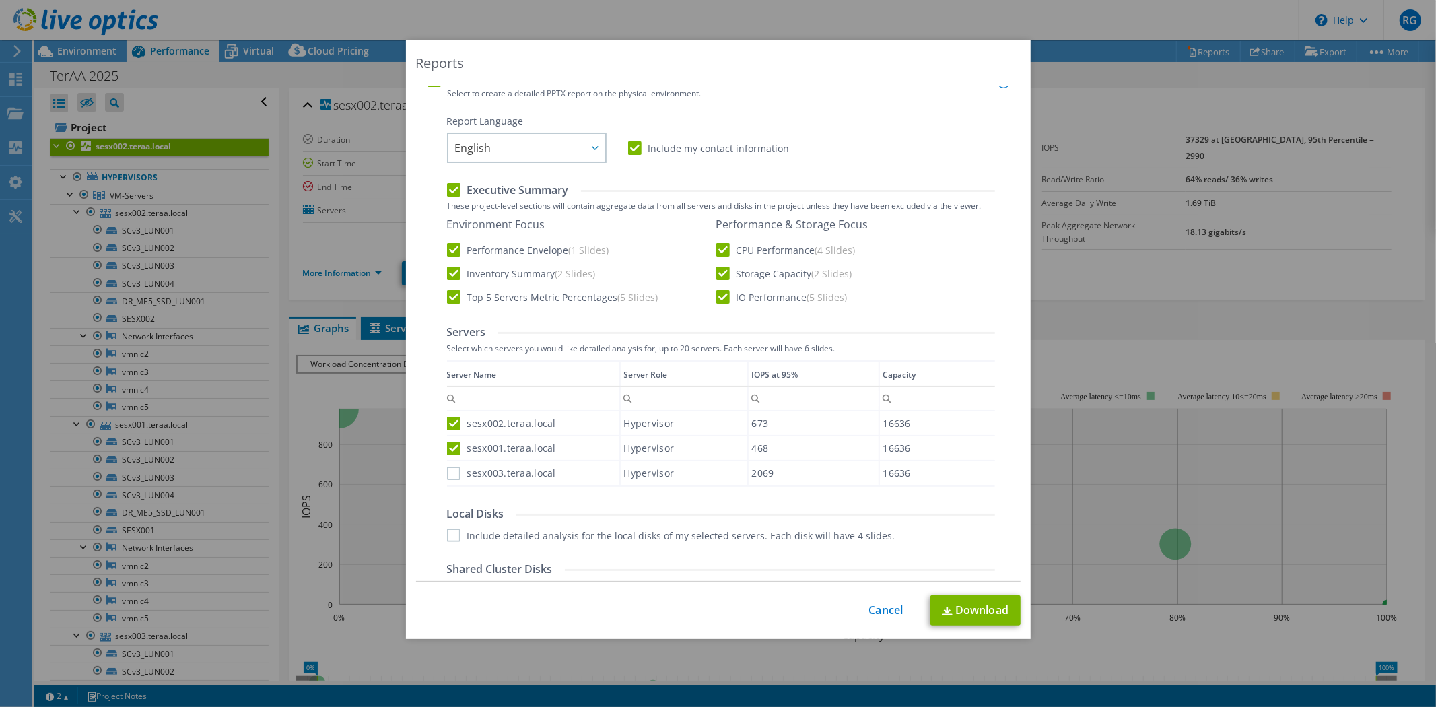
click at [448, 472] on label "sesx003.teraa.local" at bounding box center [501, 473] width 109 height 13
click at [0, 0] on input "sesx003.teraa.local" at bounding box center [0, 0] width 0 height 0
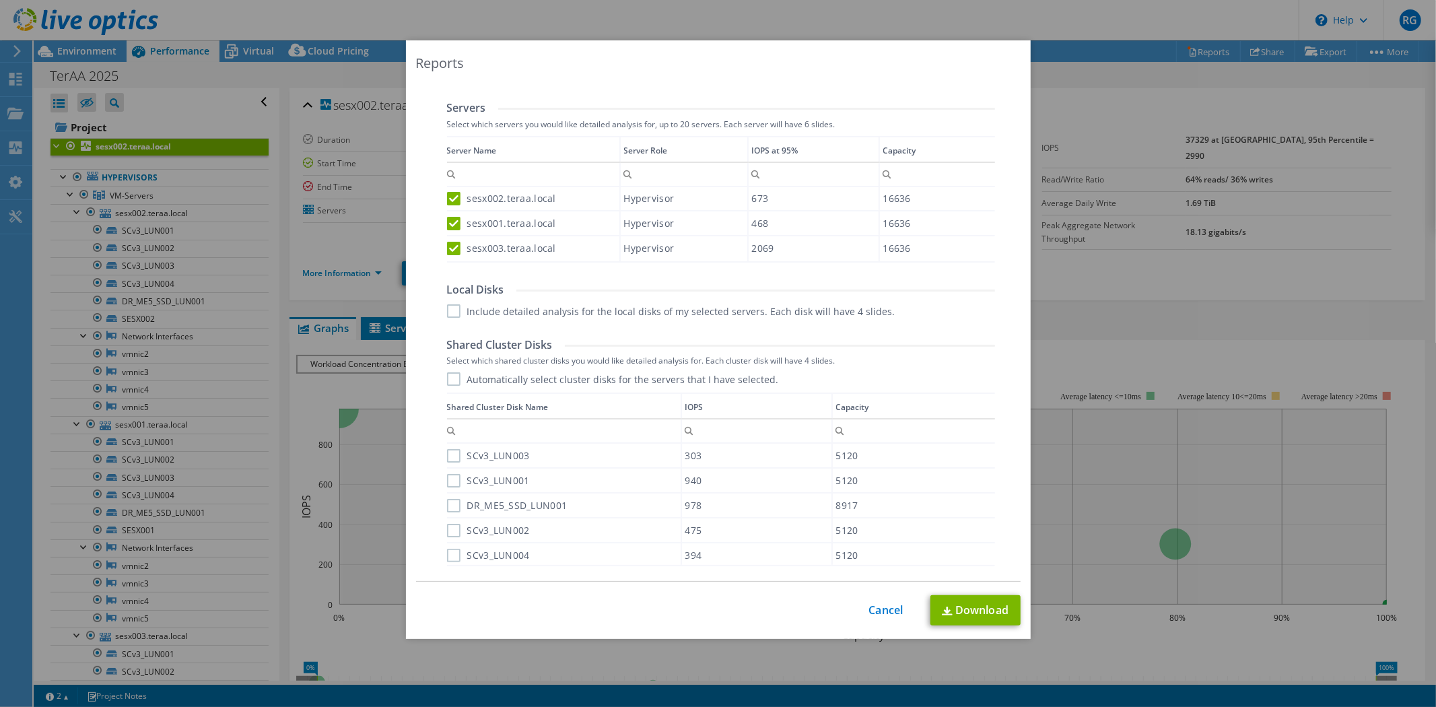
scroll to position [523, 0]
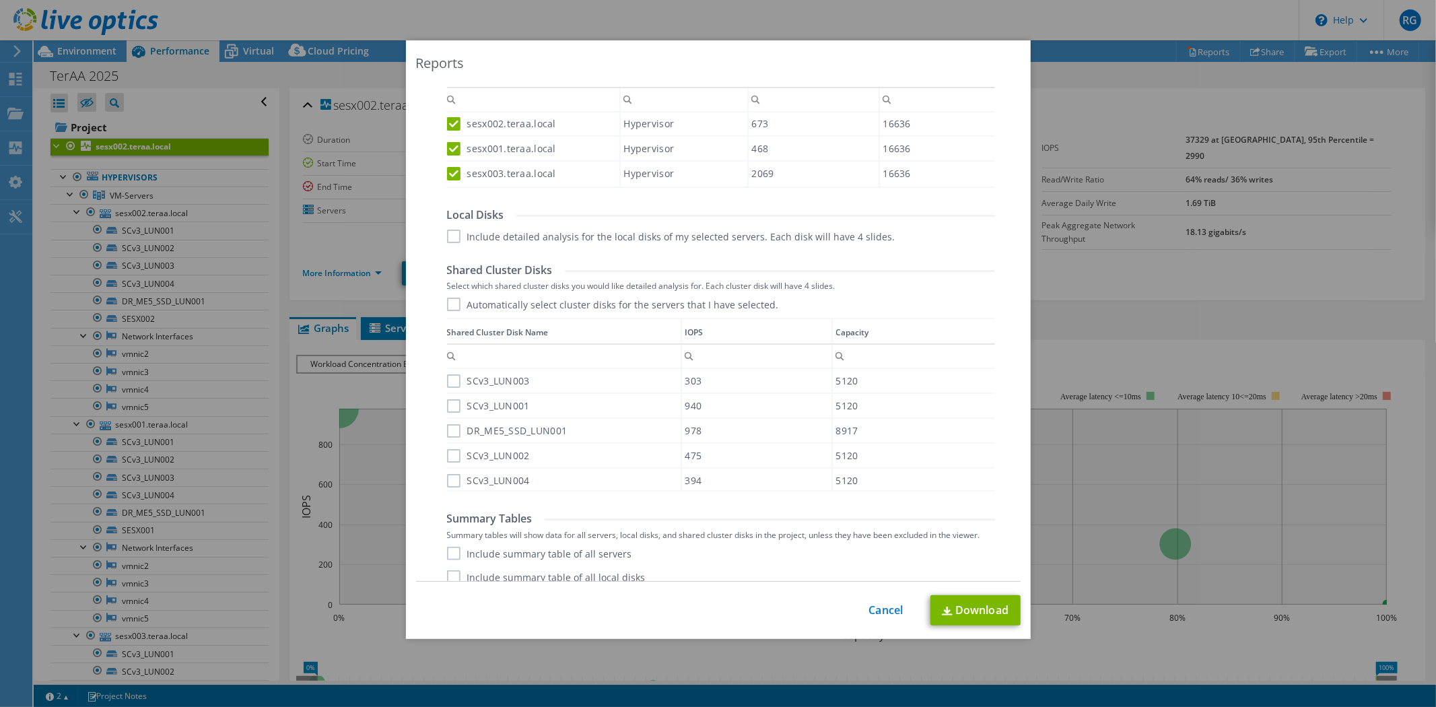
click at [447, 376] on label "SCv3_LUN003" at bounding box center [488, 380] width 83 height 13
click at [0, 0] on input "SCv3_LUN003" at bounding box center [0, 0] width 0 height 0
click at [453, 405] on label "SCv3_LUN001" at bounding box center [488, 405] width 83 height 13
click at [0, 0] on input "SCv3_LUN001" at bounding box center [0, 0] width 0 height 0
click at [447, 451] on label "SCv3_LUN002" at bounding box center [488, 455] width 83 height 13
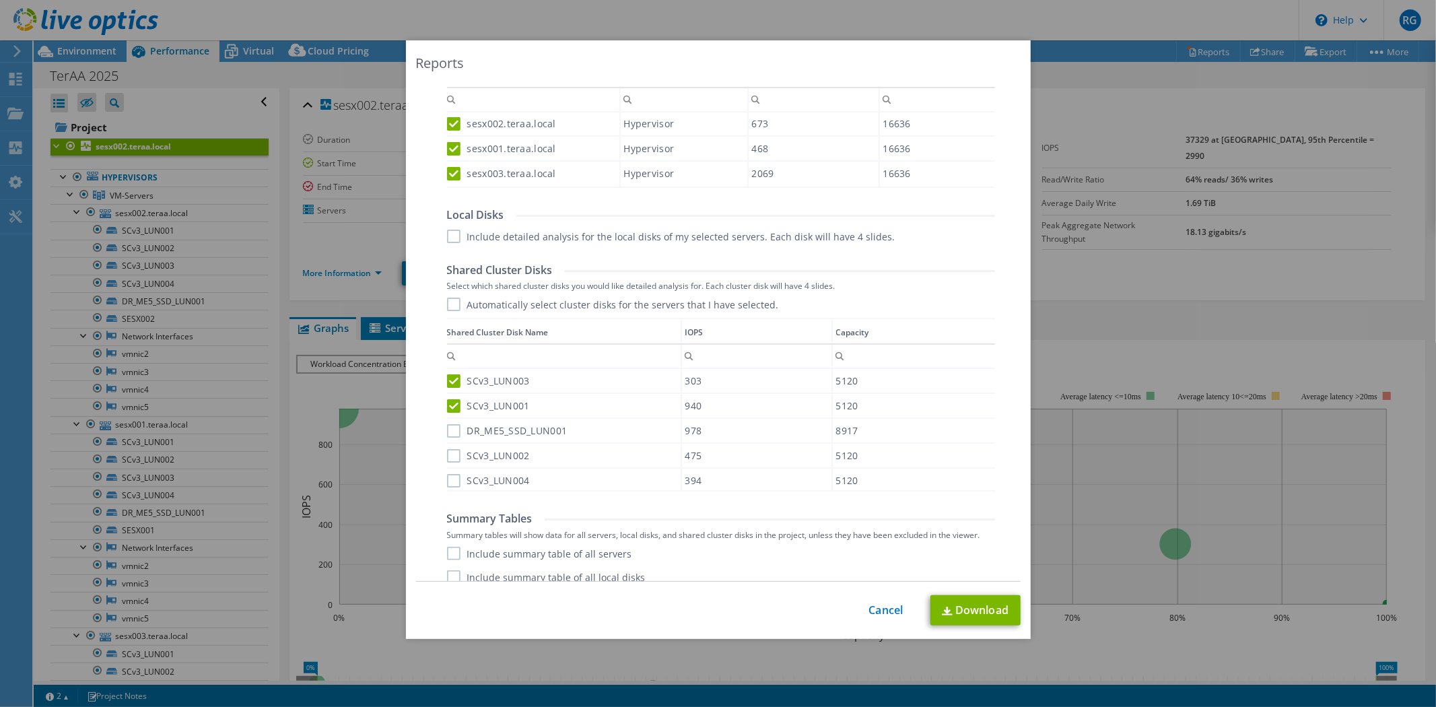
click at [0, 0] on input "SCv3_LUN002" at bounding box center [0, 0] width 0 height 0
click at [448, 478] on label "SCv3_LUN004" at bounding box center [488, 480] width 83 height 13
click at [0, 0] on input "SCv3_LUN004" at bounding box center [0, 0] width 0 height 0
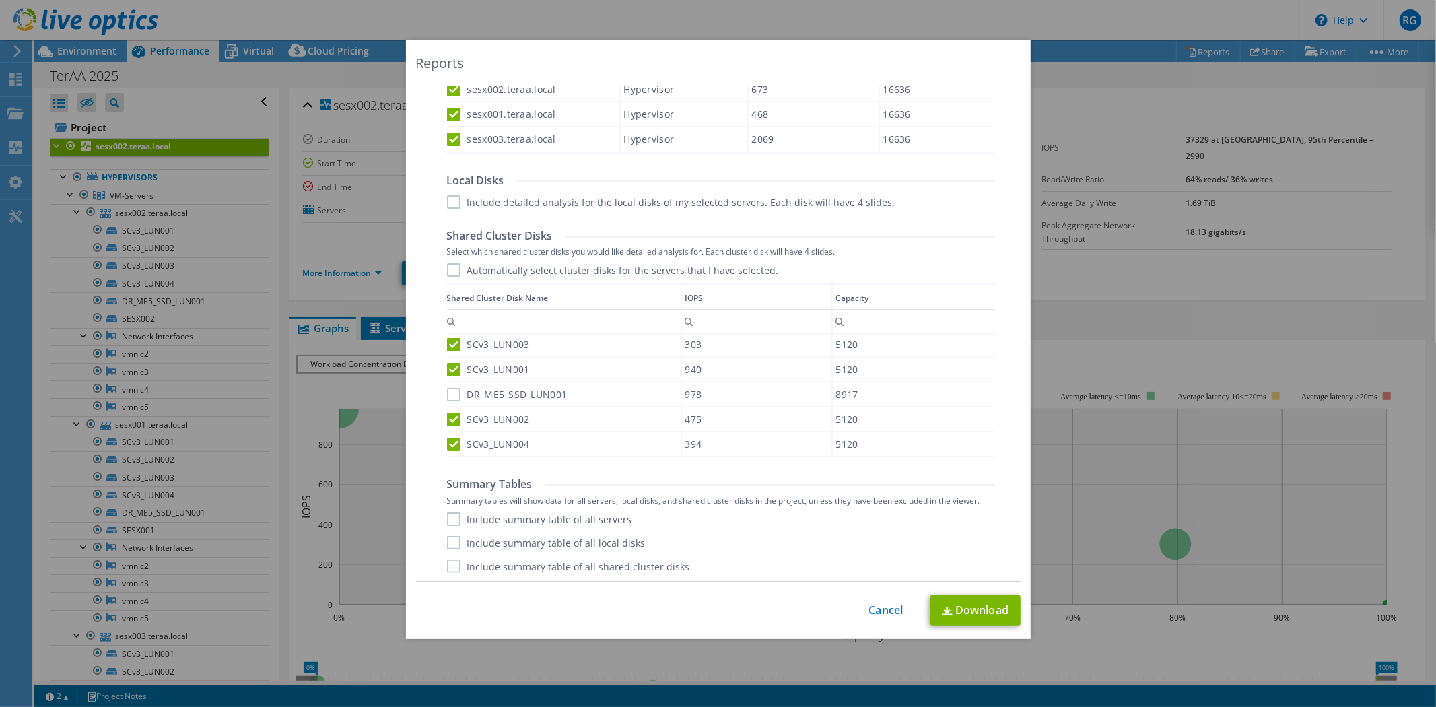
click at [450, 519] on label "Include summary table of all servers" at bounding box center [539, 518] width 185 height 13
click at [0, 0] on input "Include summary table of all servers" at bounding box center [0, 0] width 0 height 0
click at [458, 550] on div "Include summary table of all servers Include summary table of all local disks I…" at bounding box center [721, 542] width 548 height 61
click at [440, 564] on div "Performance .PPTX Select to create a detailed PPTX report on the physical envir…" at bounding box center [719, 161] width 583 height 843
click at [466, 564] on label "Include summary table of all shared cluster disks" at bounding box center [568, 566] width 243 height 13
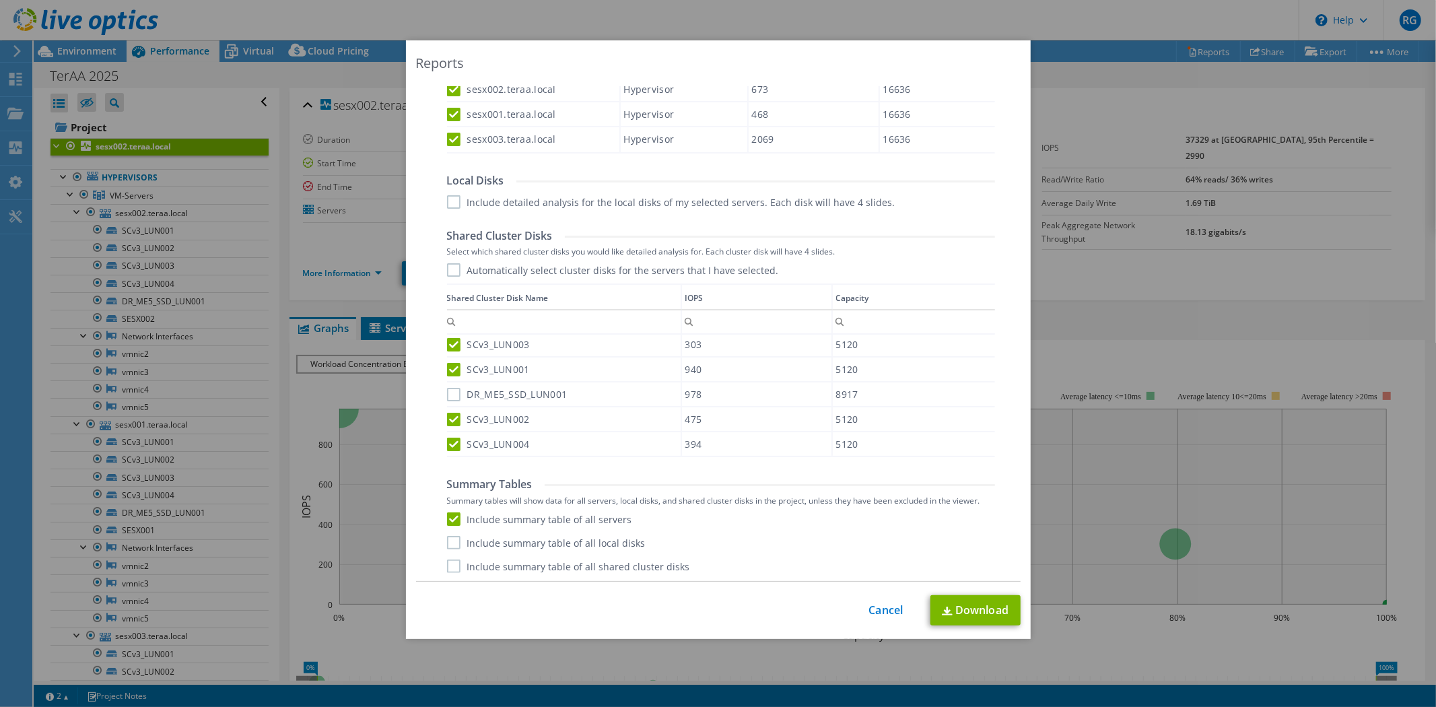
click at [0, 0] on input "Include summary table of all shared cluster disks" at bounding box center [0, 0] width 0 height 0
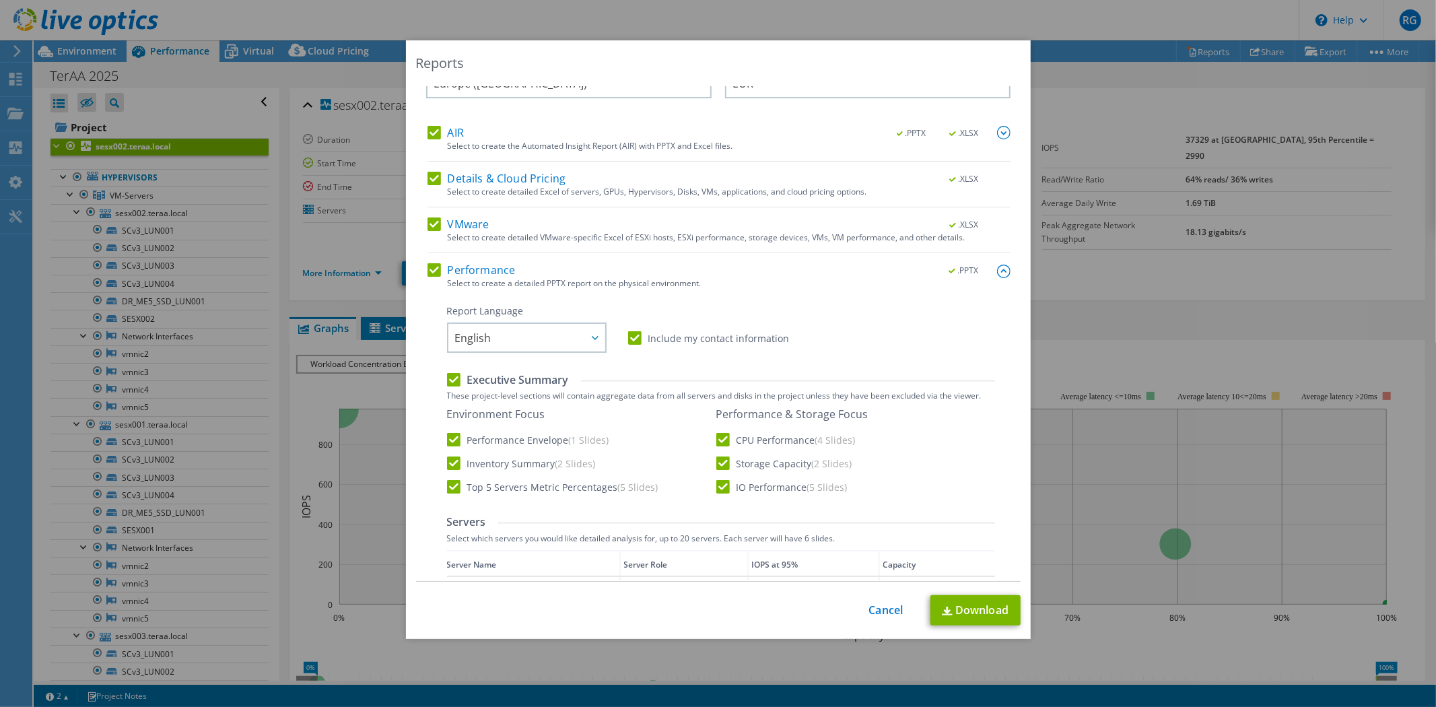
scroll to position [0, 0]
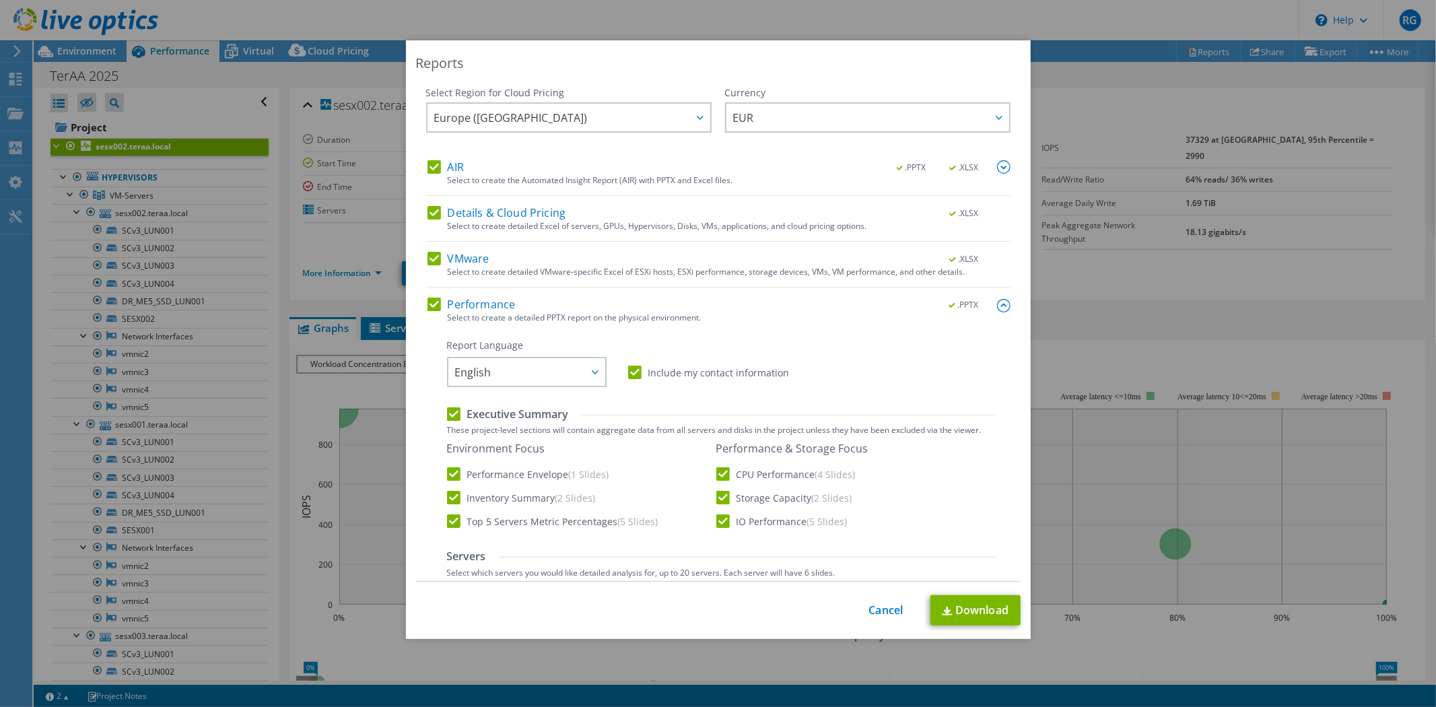
click at [997, 306] on img at bounding box center [1003, 305] width 13 height 13
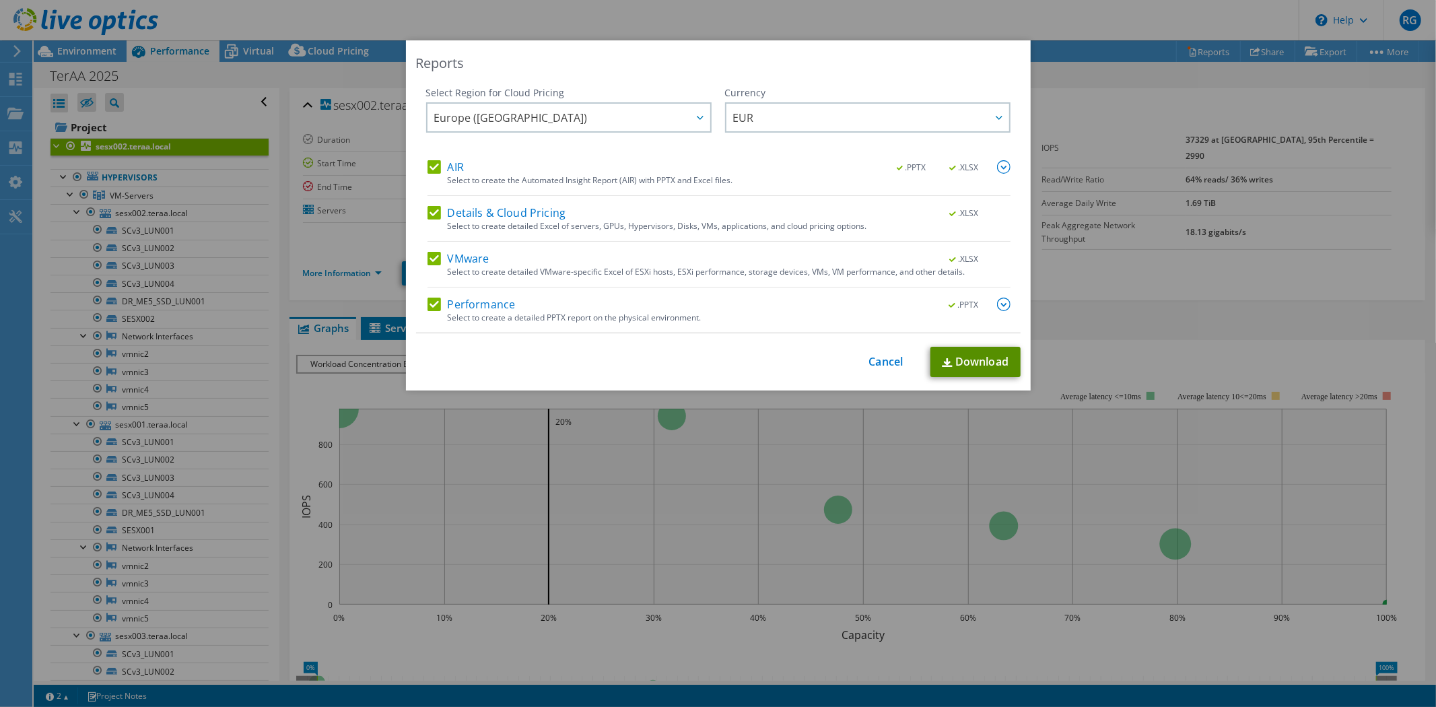
click at [960, 366] on link "Download" at bounding box center [976, 362] width 90 height 30
click at [1061, 91] on div "Reports Select Region for Cloud Pricing Asia Pacific ([GEOGRAPHIC_DATA]) [GEOGR…" at bounding box center [718, 353] width 1436 height 626
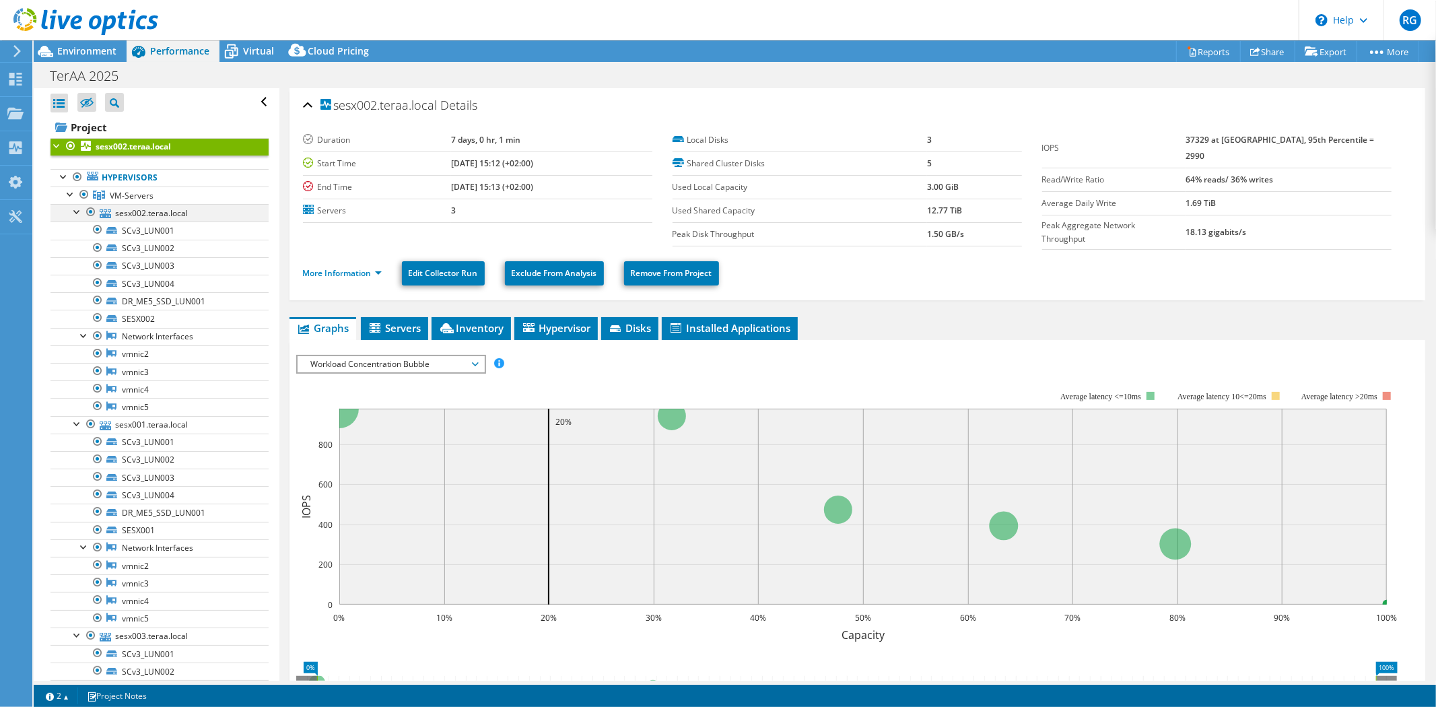
click at [76, 211] on div at bounding box center [77, 210] width 13 height 13
click at [72, 226] on div at bounding box center [77, 228] width 13 height 13
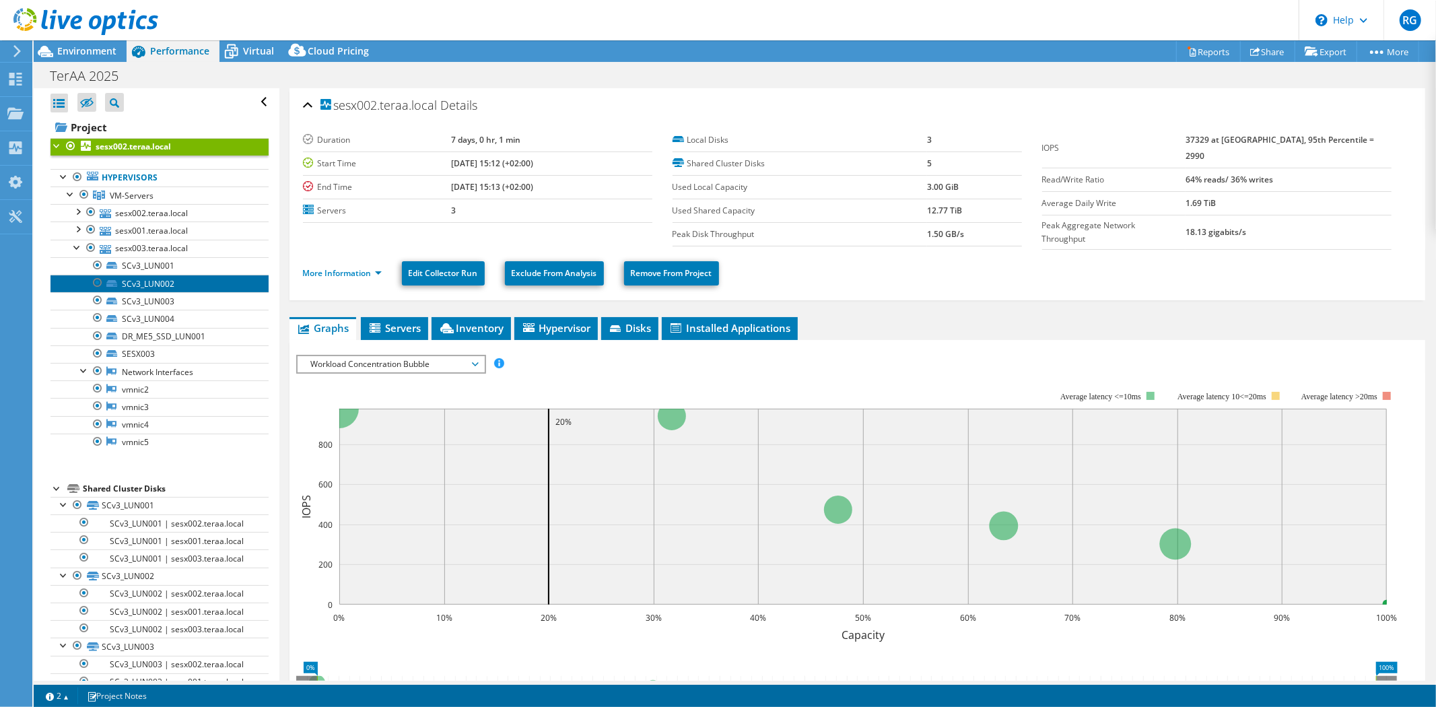
click at [138, 286] on link "SCv3_LUN002" at bounding box center [160, 284] width 218 height 18
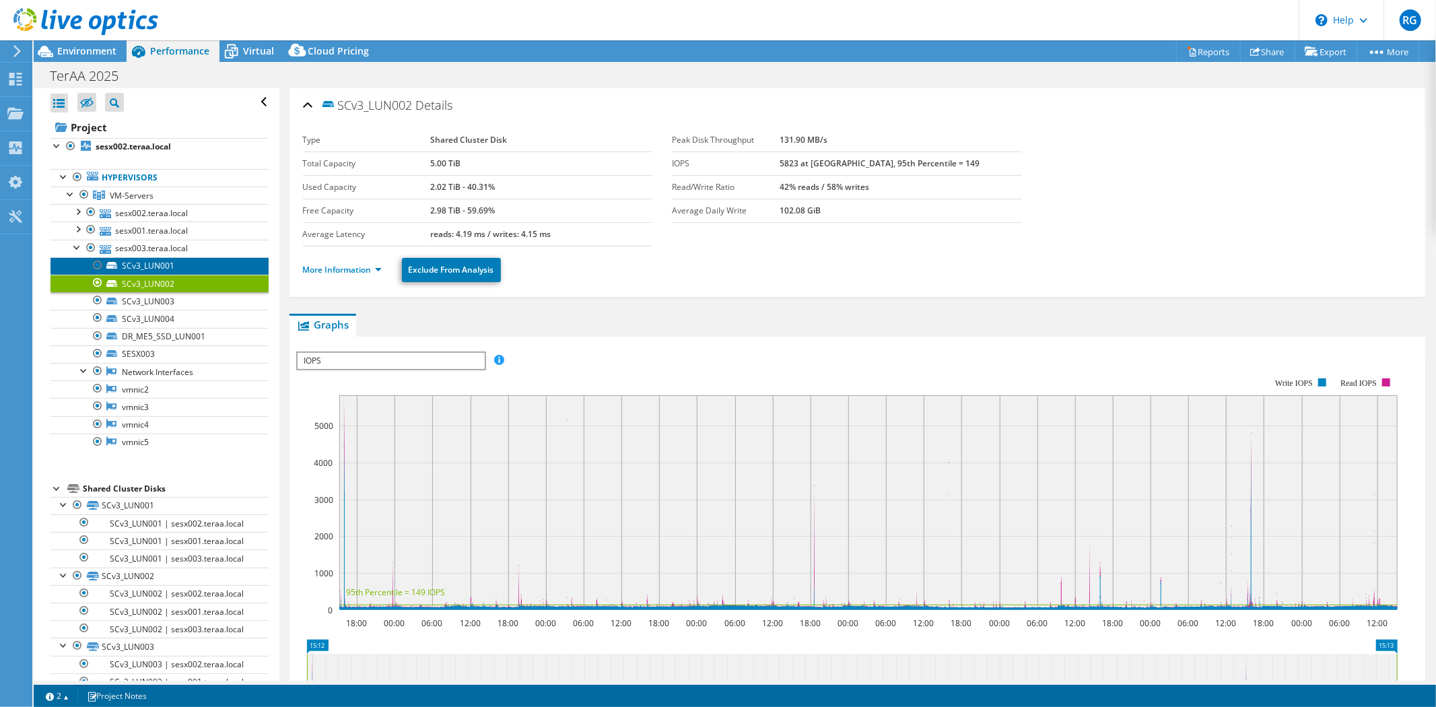
click at [143, 265] on link "SCv3_LUN001" at bounding box center [160, 266] width 218 height 18
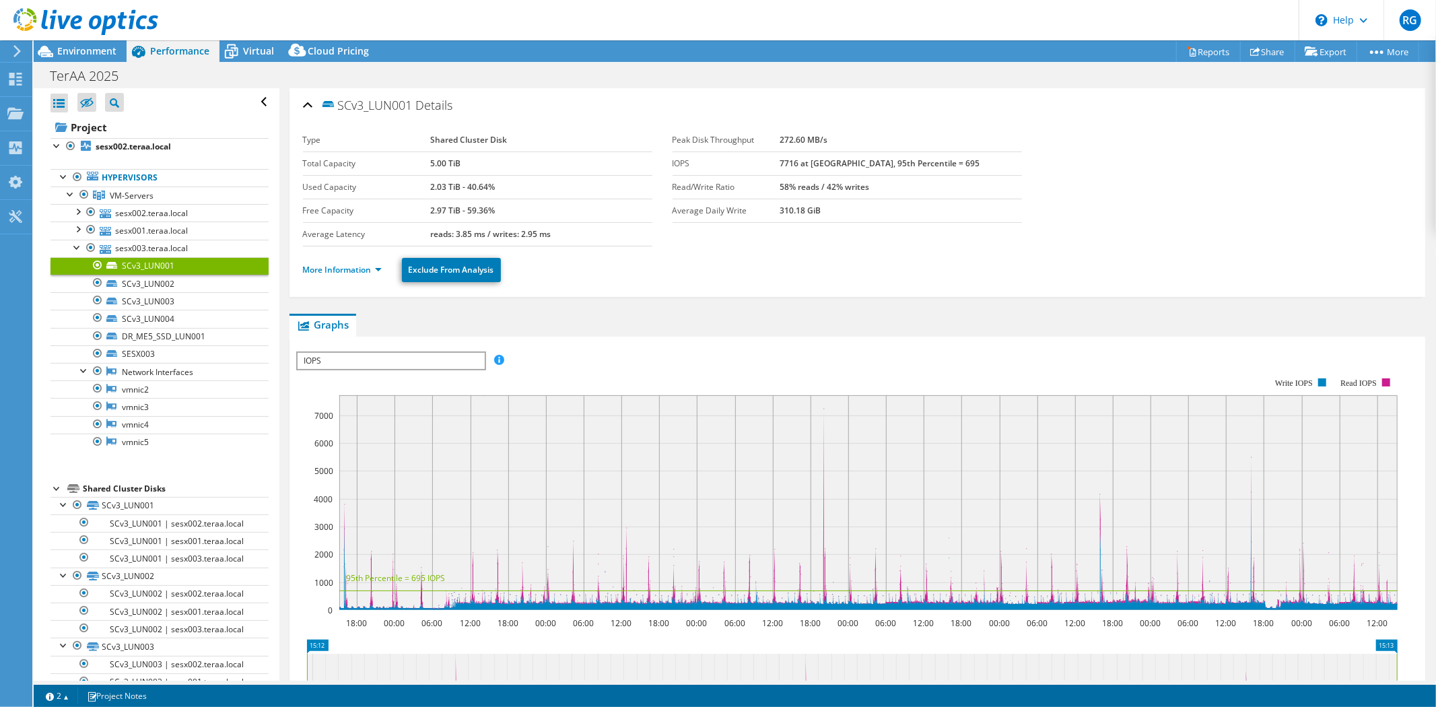
click at [432, 353] on span "IOPS" at bounding box center [391, 361] width 187 height 16
click at [582, 352] on div "IOPS Disk Throughput IO Size Latency Queue Depth CPU Percentage Memory Page Fau…" at bounding box center [857, 361] width 1123 height 18
click at [77, 247] on div at bounding box center [77, 246] width 13 height 13
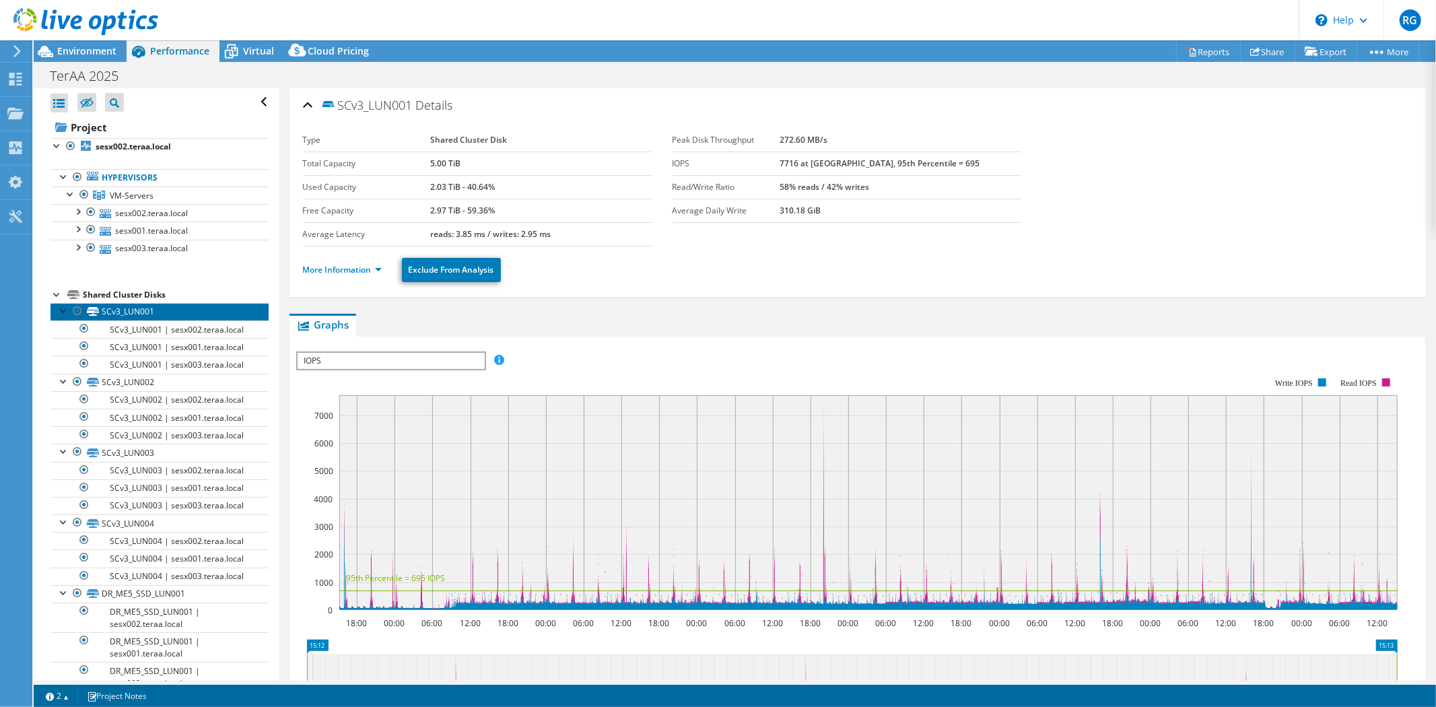
click at [116, 304] on link "SCv3_LUN001" at bounding box center [160, 312] width 218 height 18
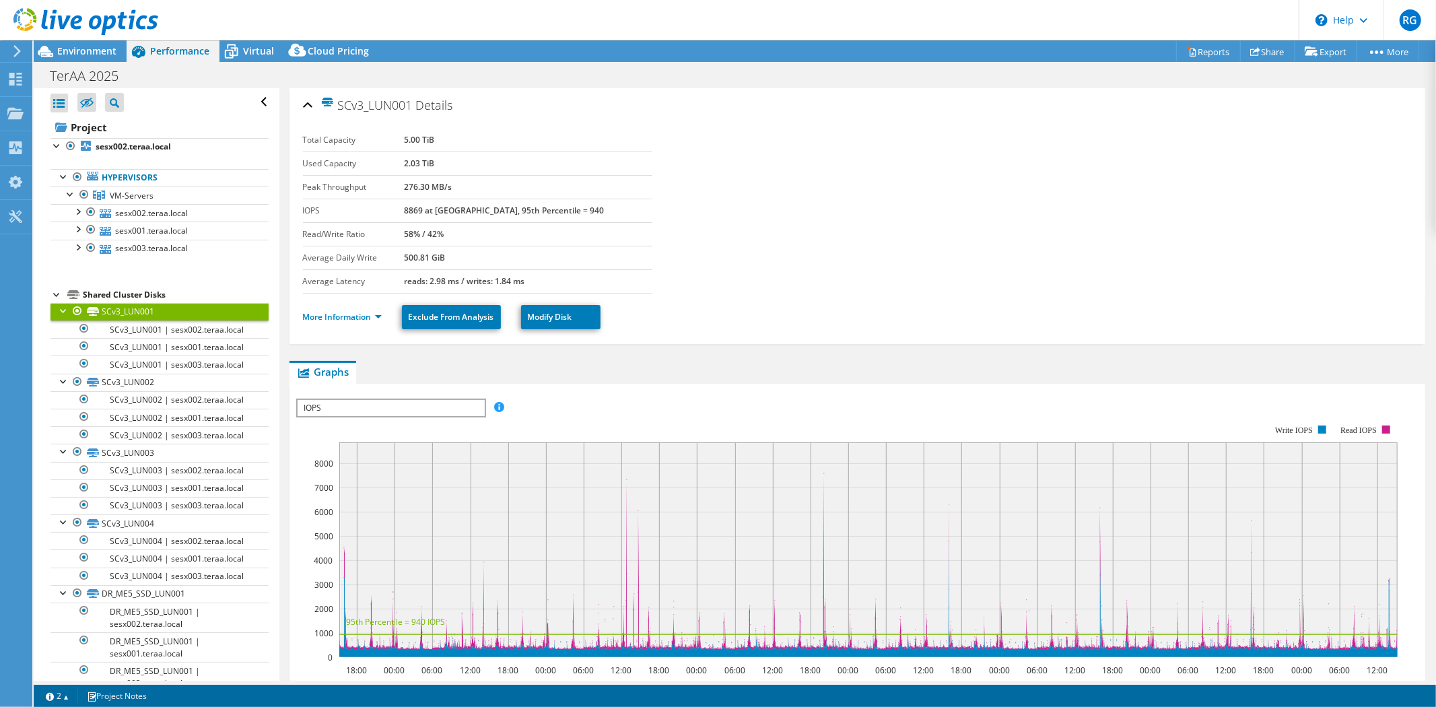
scroll to position [75, 0]
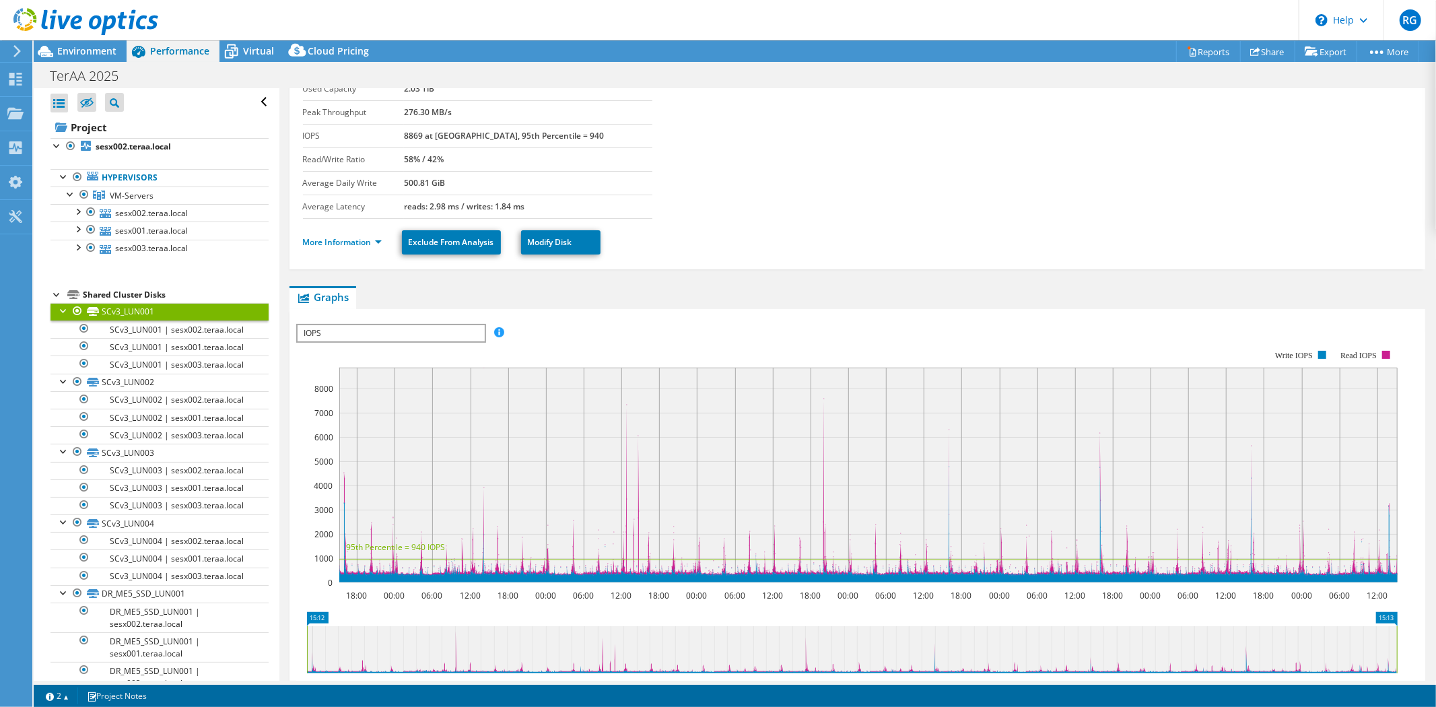
click at [65, 313] on div at bounding box center [63, 309] width 13 height 13
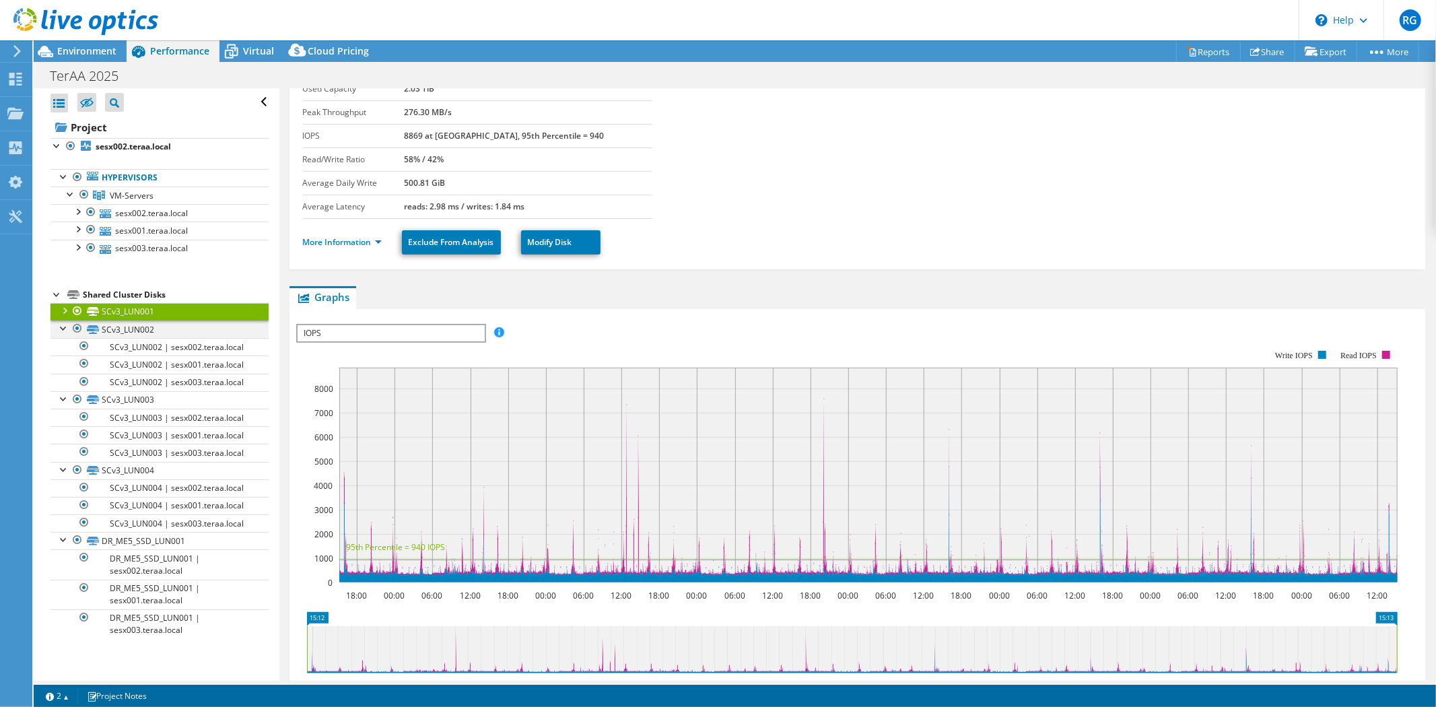
click at [62, 332] on div at bounding box center [63, 327] width 13 height 13
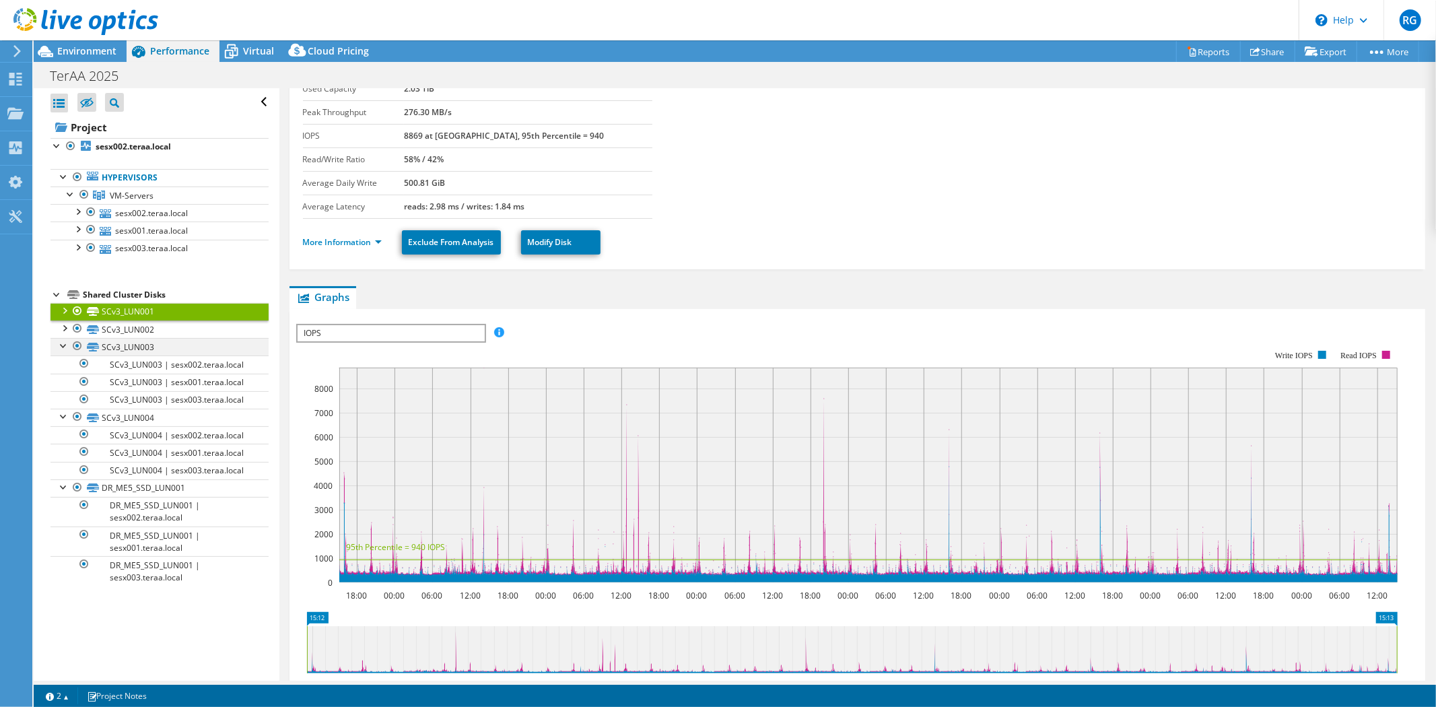
click at [61, 347] on div at bounding box center [63, 344] width 13 height 13
click at [61, 366] on div at bounding box center [63, 362] width 13 height 13
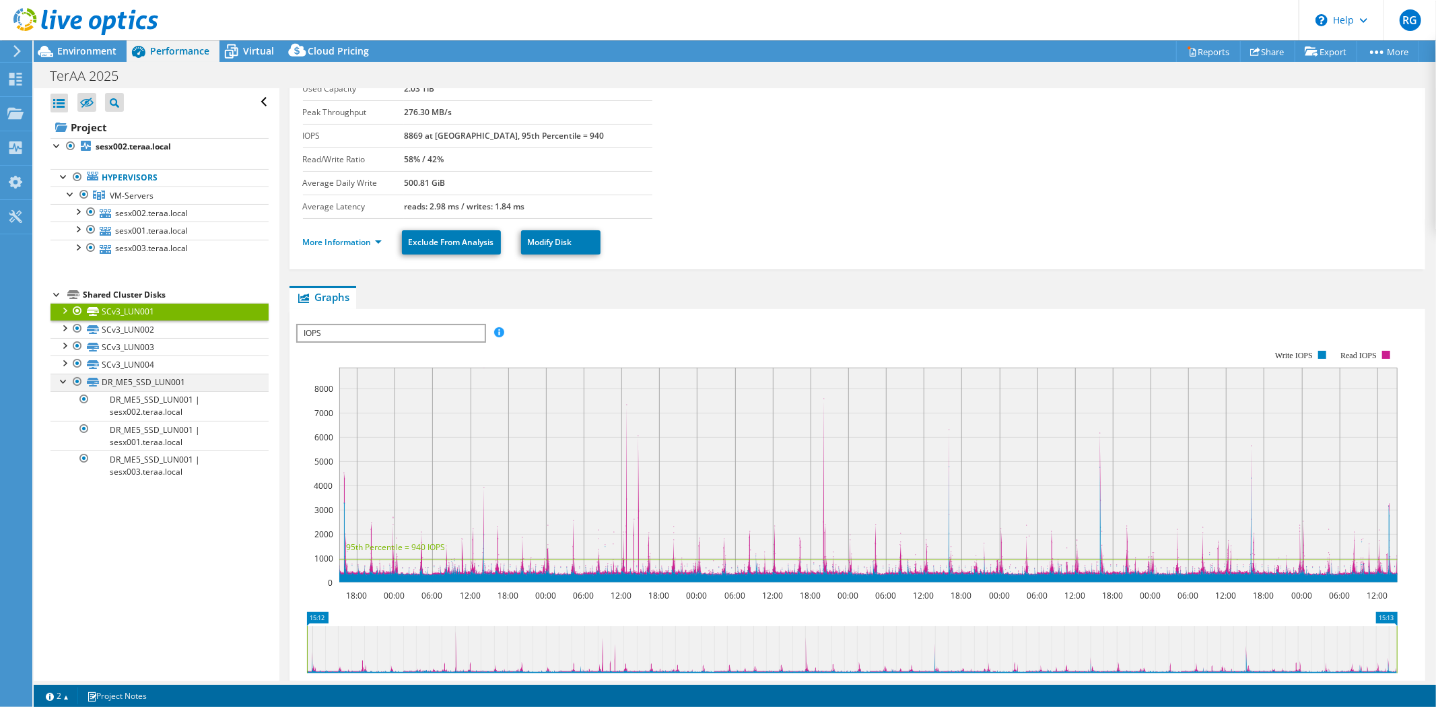
click at [59, 385] on div at bounding box center [63, 380] width 13 height 13
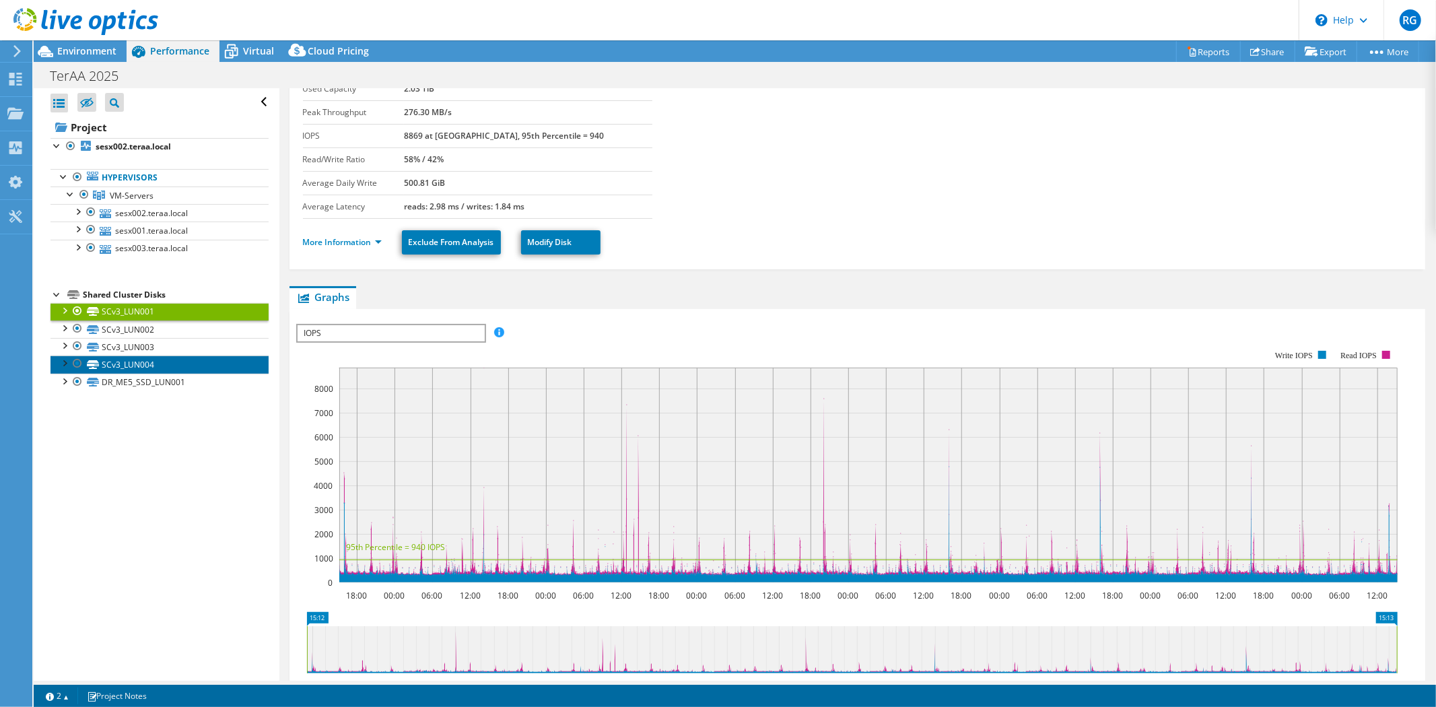
click at [117, 362] on link "SCv3_LUN004" at bounding box center [160, 365] width 218 height 18
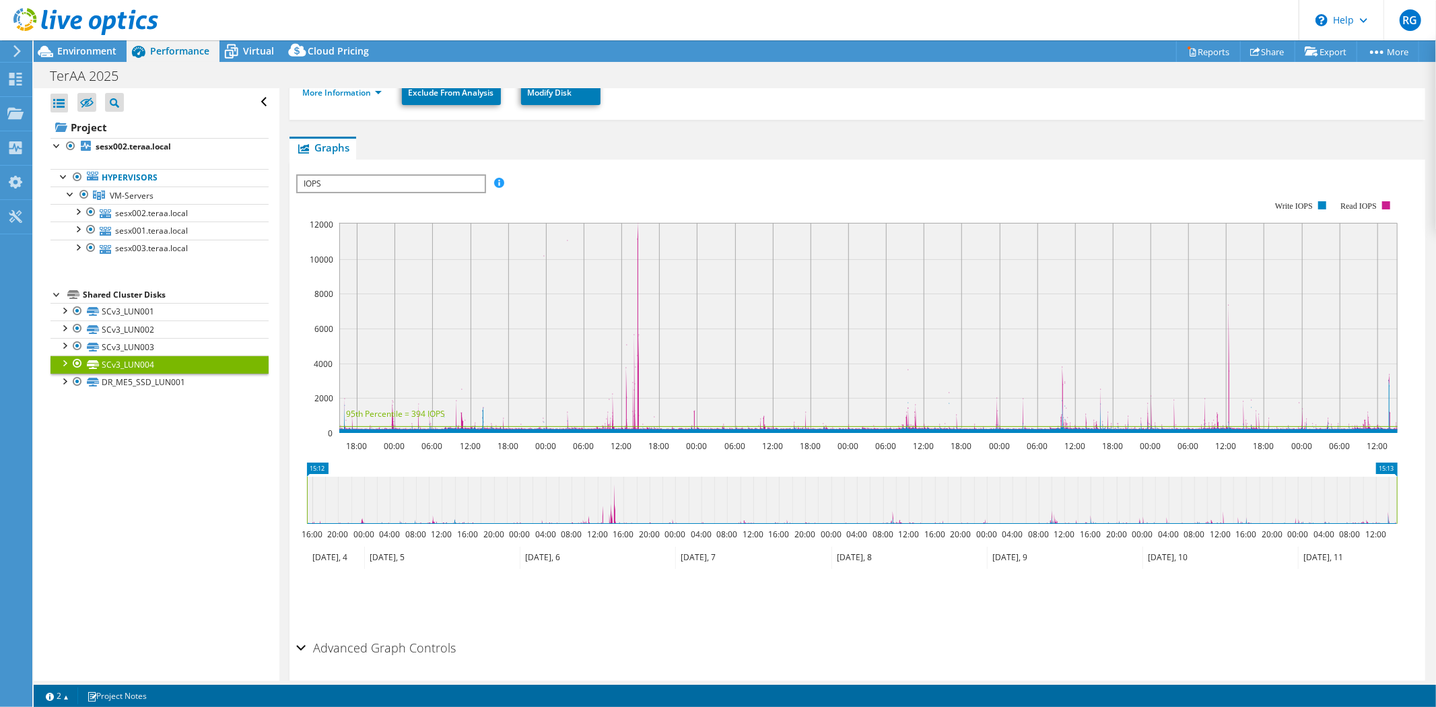
scroll to position [267, 0]
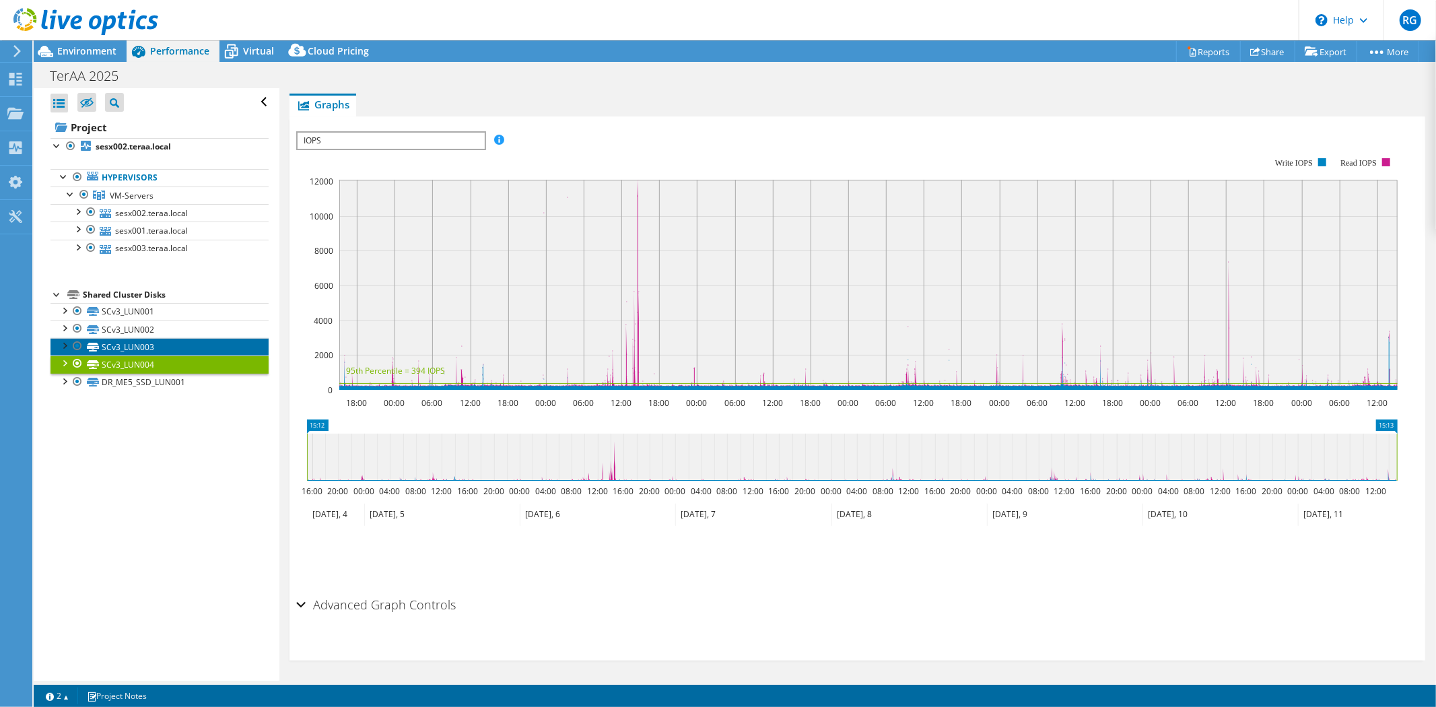
click at [164, 346] on link "SCv3_LUN003" at bounding box center [160, 347] width 218 height 18
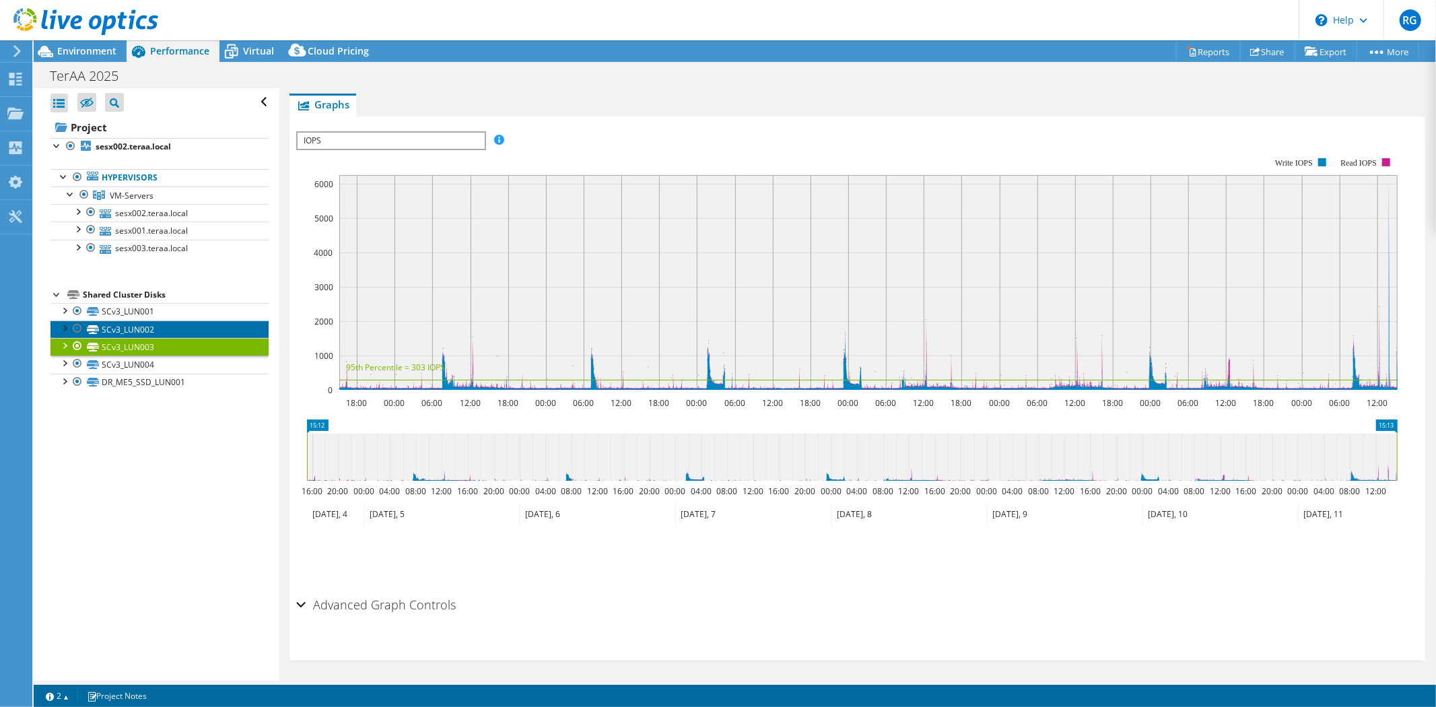
click at [178, 327] on link "SCv3_LUN002" at bounding box center [160, 330] width 218 height 18
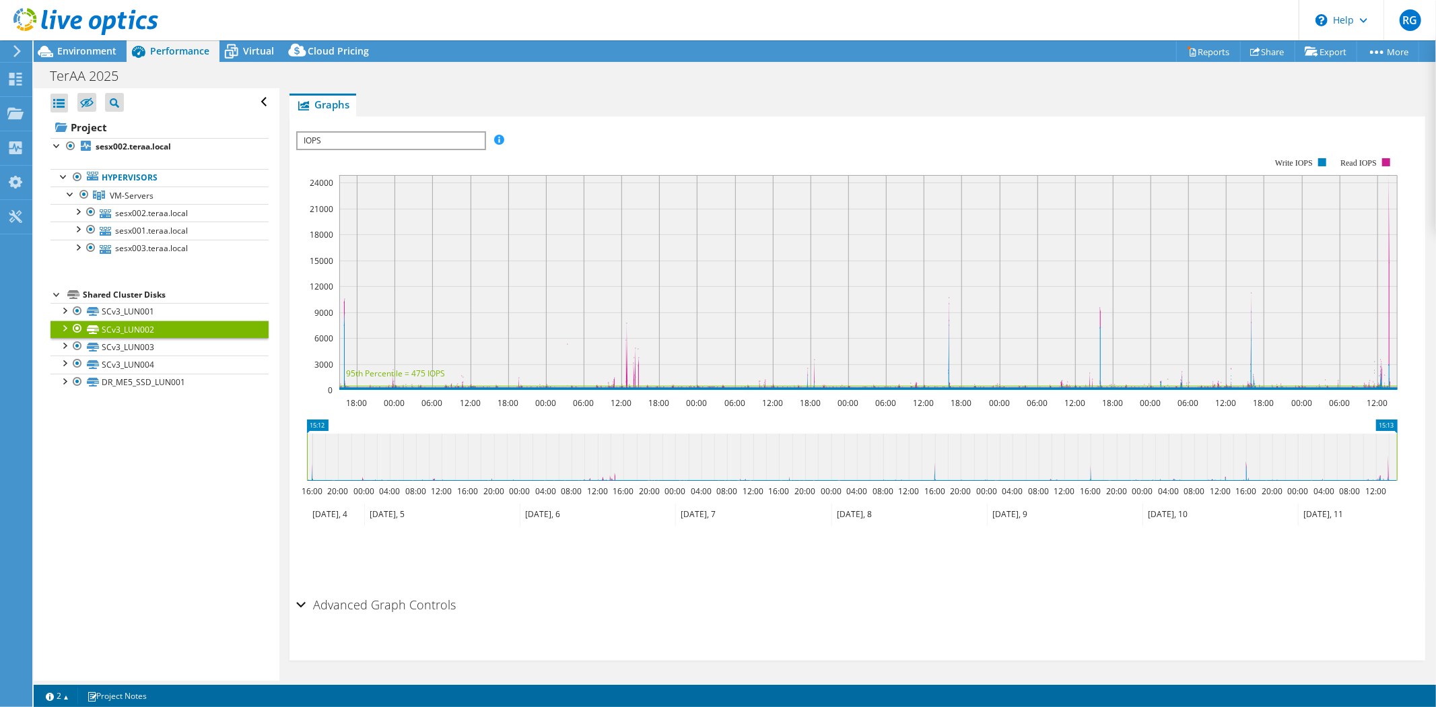
scroll to position [193, 0]
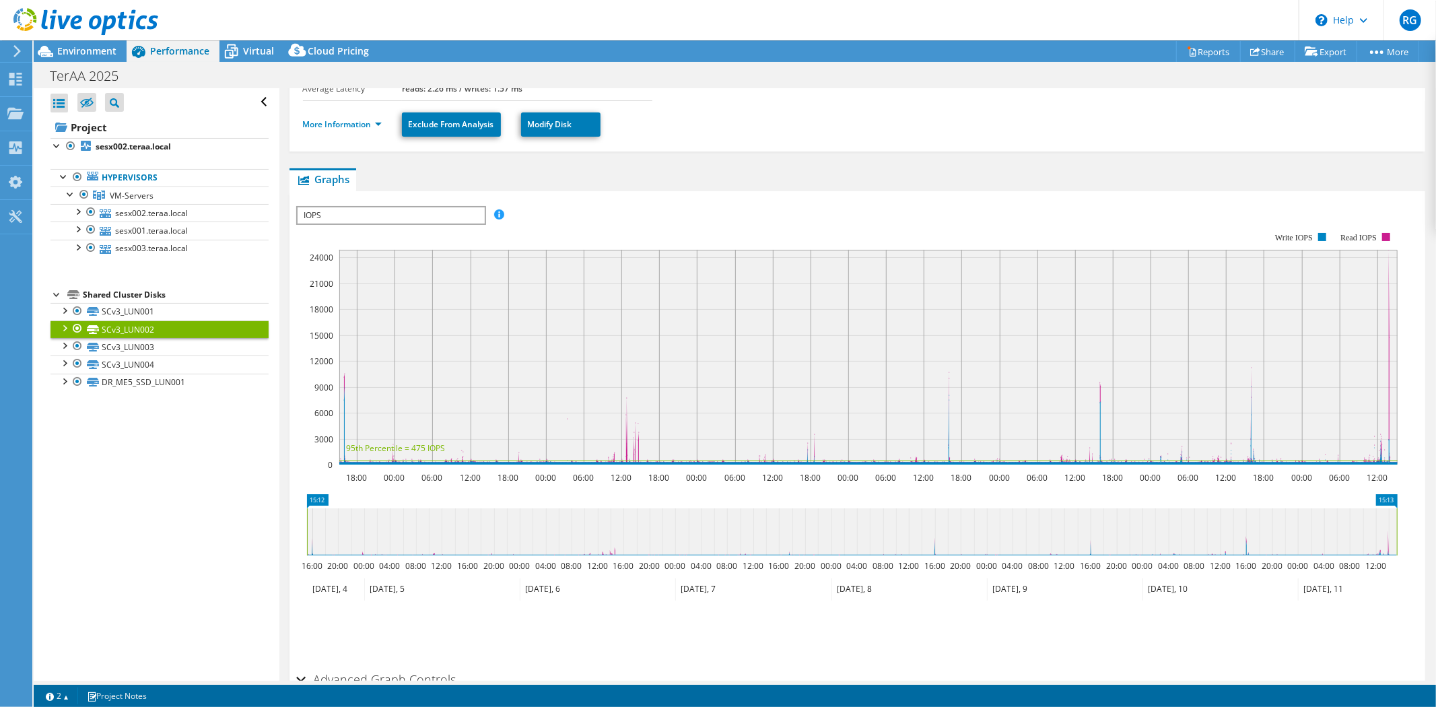
drag, startPoint x: 1158, startPoint y: 416, endPoint x: 724, endPoint y: 434, distance: 434.7
click at [724, 434] on rect at bounding box center [868, 357] width 1059 height 215
drag, startPoint x: 604, startPoint y: 431, endPoint x: 947, endPoint y: 439, distance: 342.9
click at [947, 439] on rect at bounding box center [868, 357] width 1059 height 215
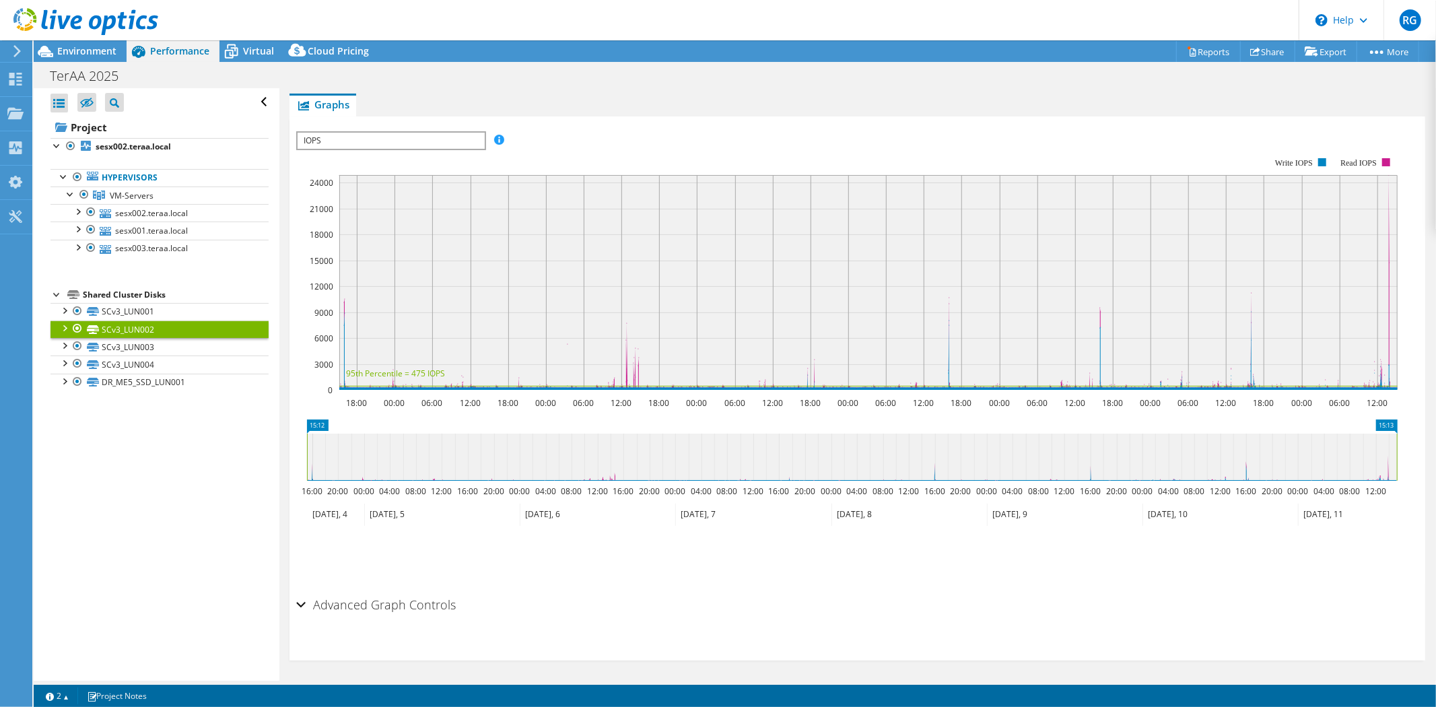
click at [409, 603] on h2 "Advanced Graph Controls" at bounding box center [376, 604] width 160 height 27
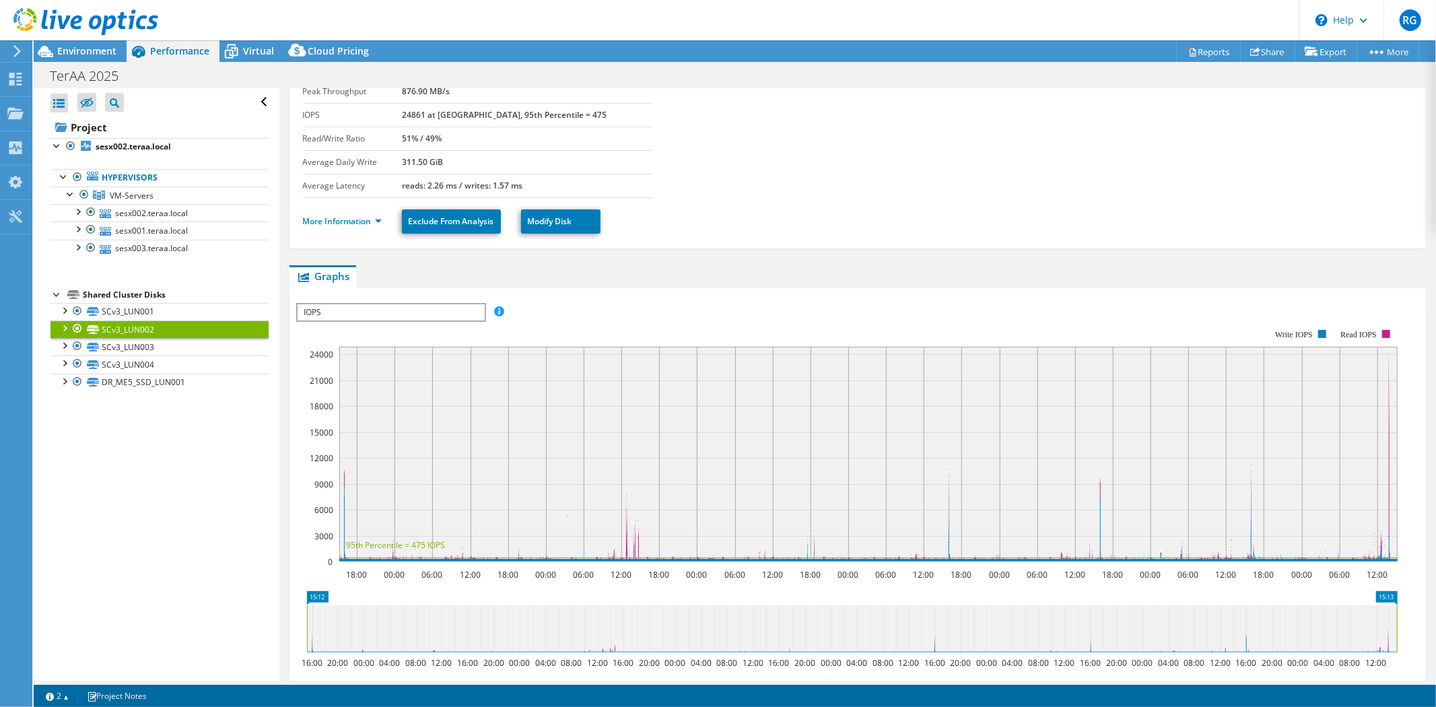
scroll to position [0, 0]
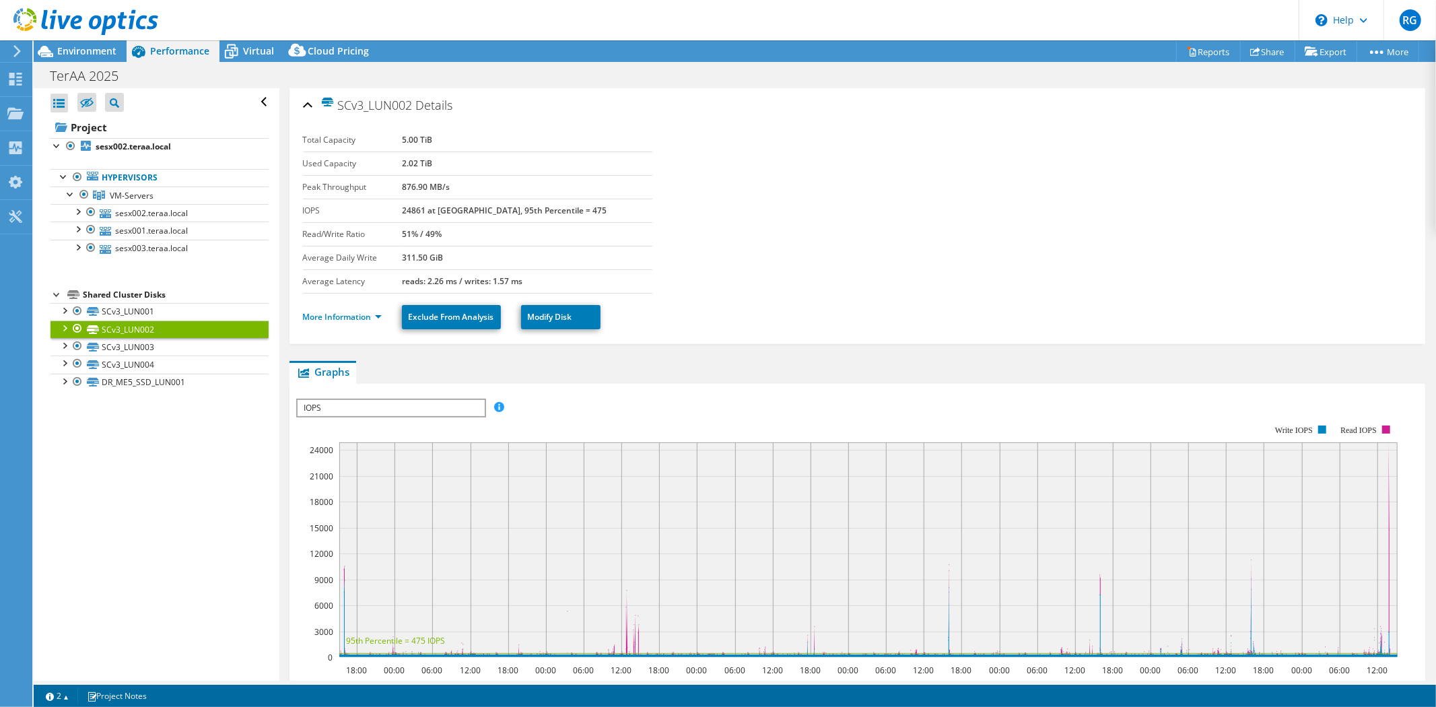
click at [353, 324] on li "More Information" at bounding box center [346, 317] width 87 height 15
click at [351, 317] on link "More Information" at bounding box center [342, 316] width 79 height 11
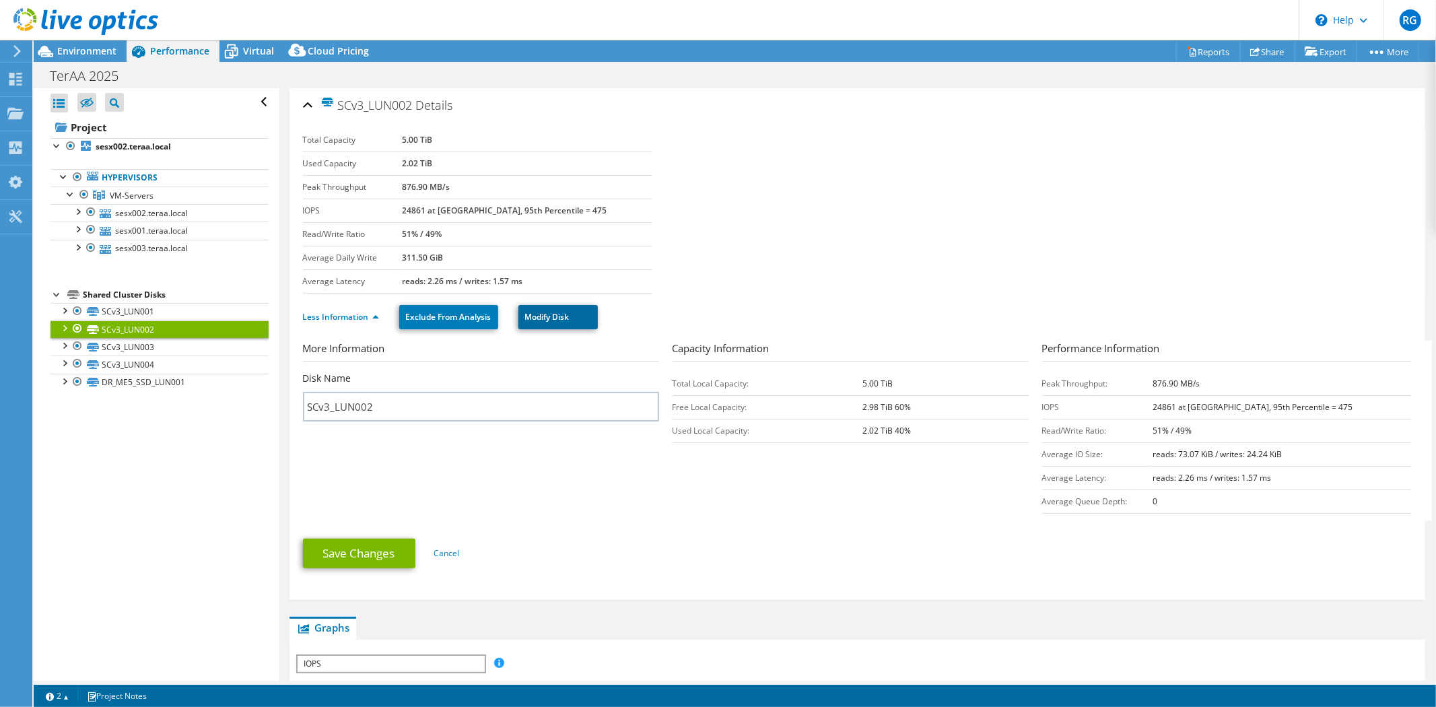
click at [557, 312] on link "Modify Disk" at bounding box center [558, 317] width 79 height 24
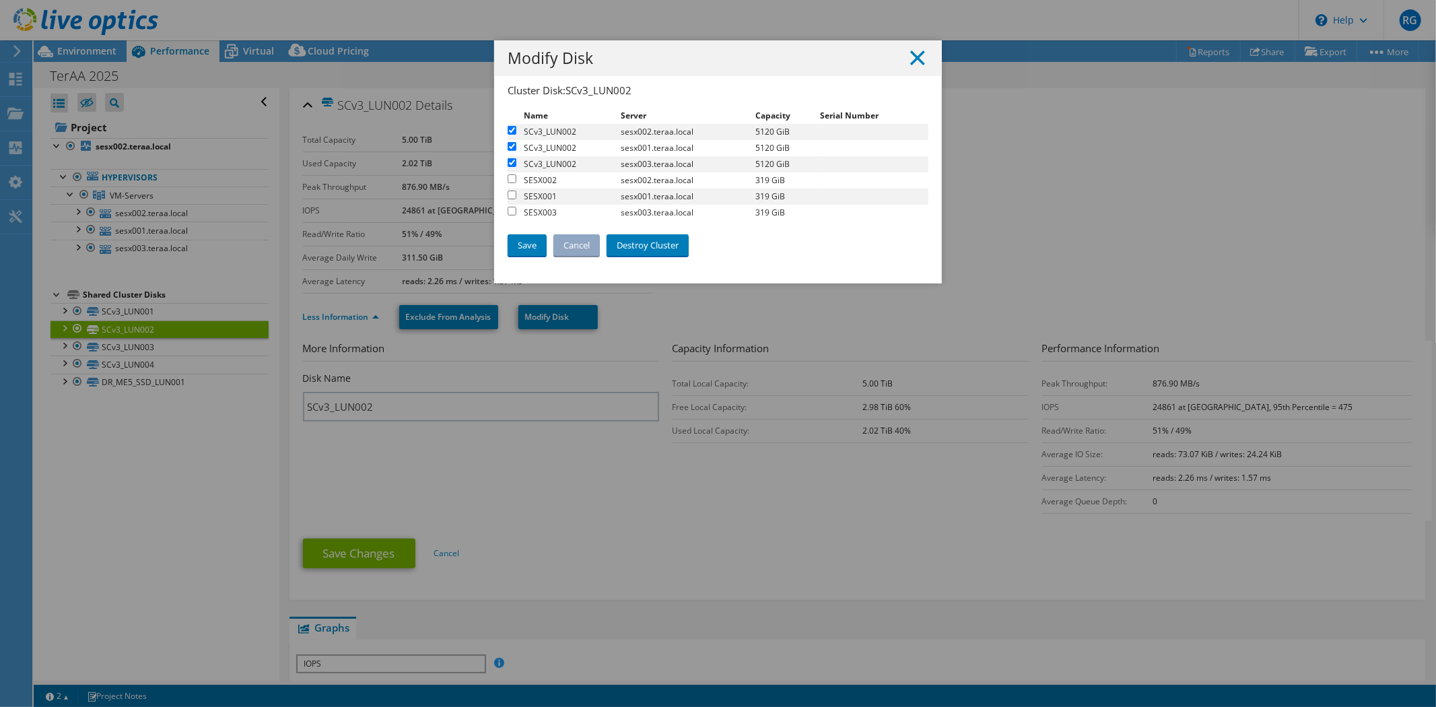
click at [910, 53] on icon at bounding box center [917, 58] width 15 height 15
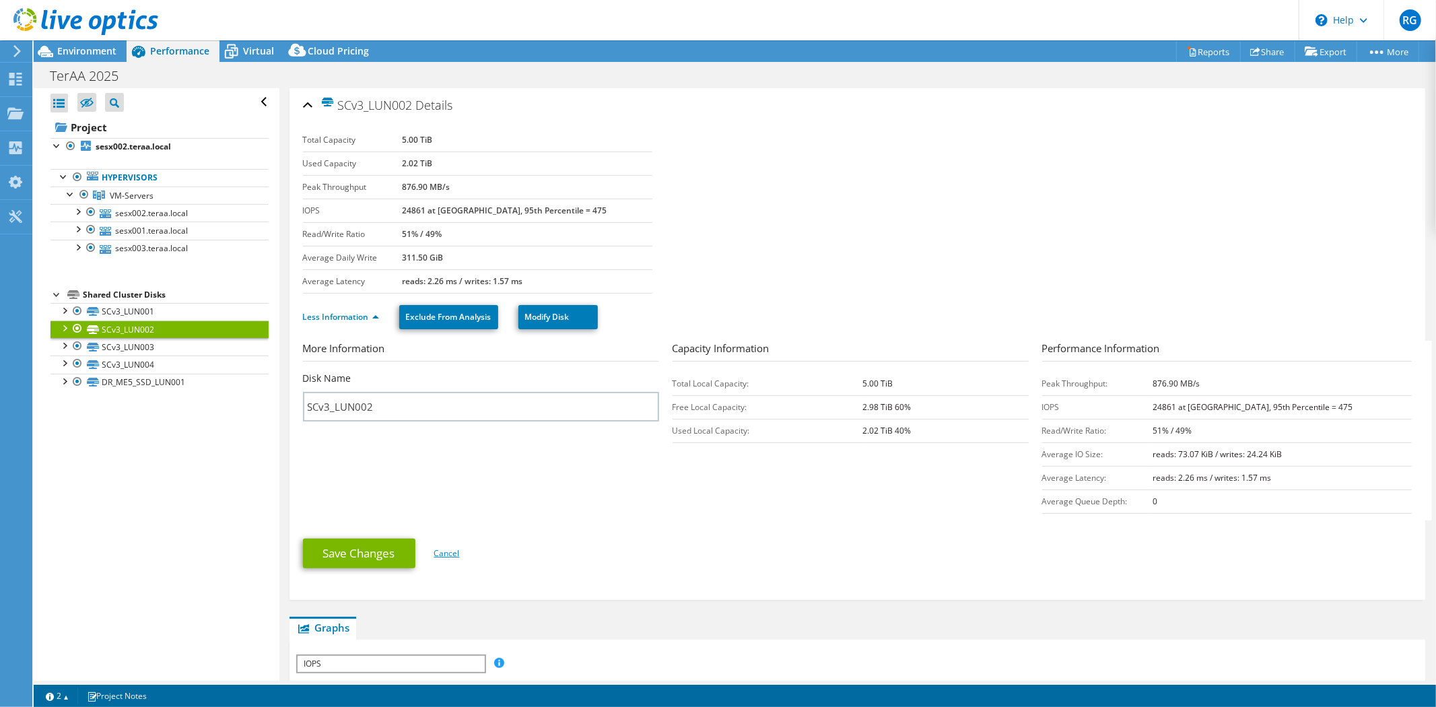
click at [446, 556] on link "Cancel" at bounding box center [447, 553] width 26 height 11
click at [133, 310] on link "SCv3_LUN001" at bounding box center [160, 312] width 218 height 18
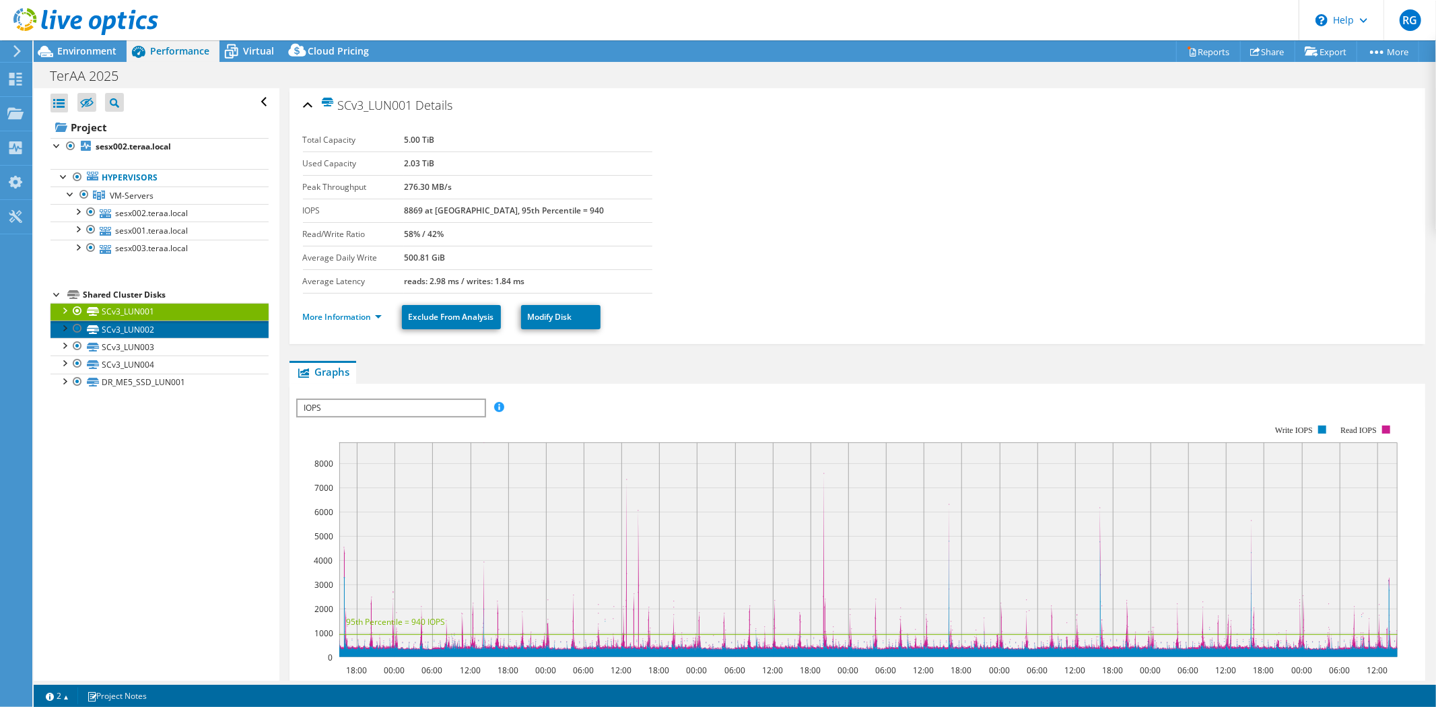
click at [117, 329] on link "SCv3_LUN002" at bounding box center [160, 330] width 218 height 18
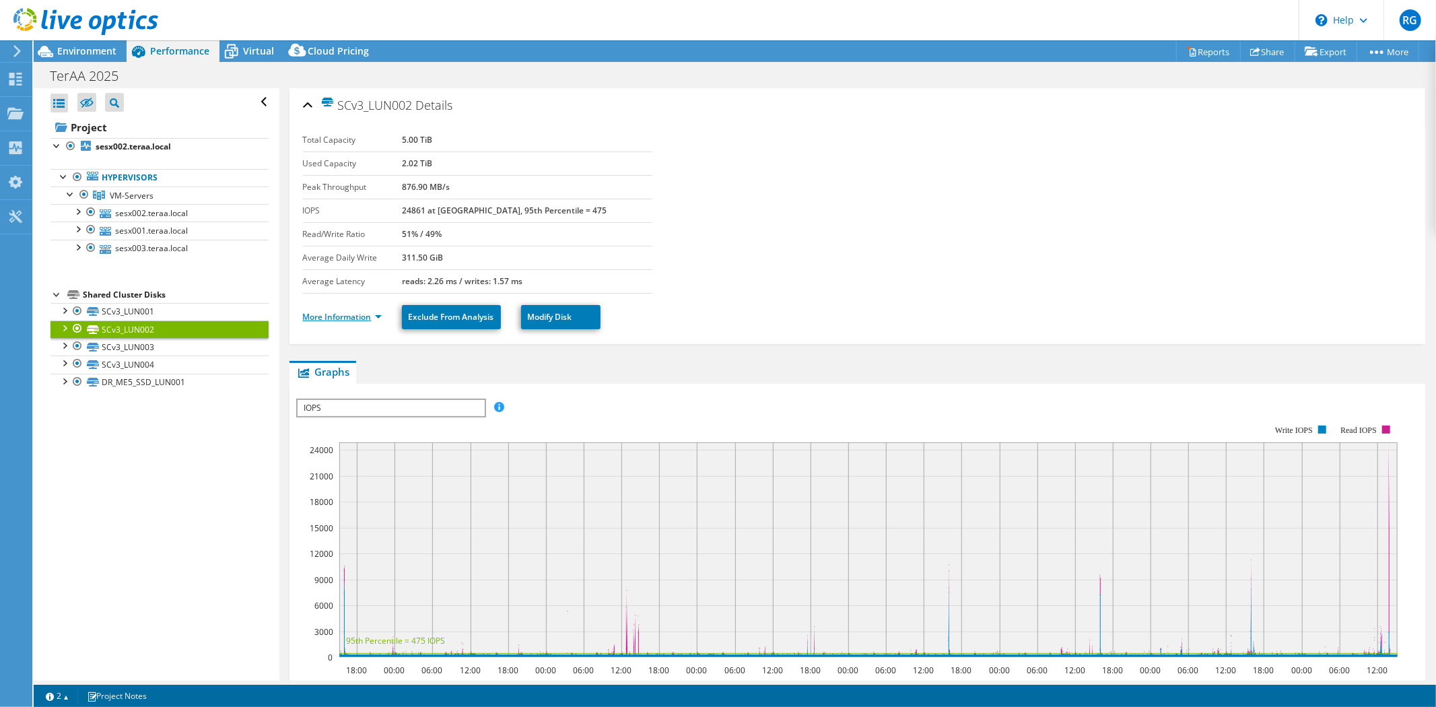
click at [346, 317] on link "More Information" at bounding box center [342, 316] width 79 height 11
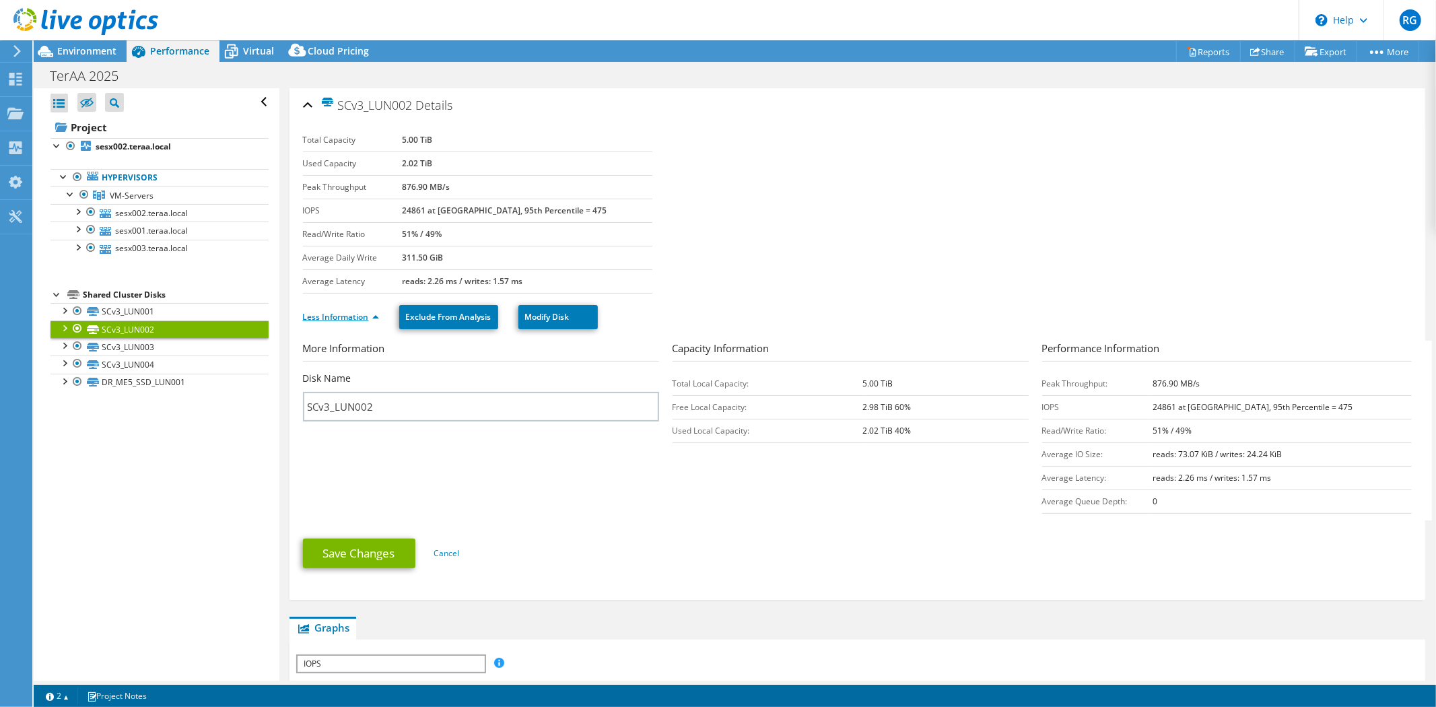
click at [346, 317] on link "Less Information" at bounding box center [341, 316] width 76 height 11
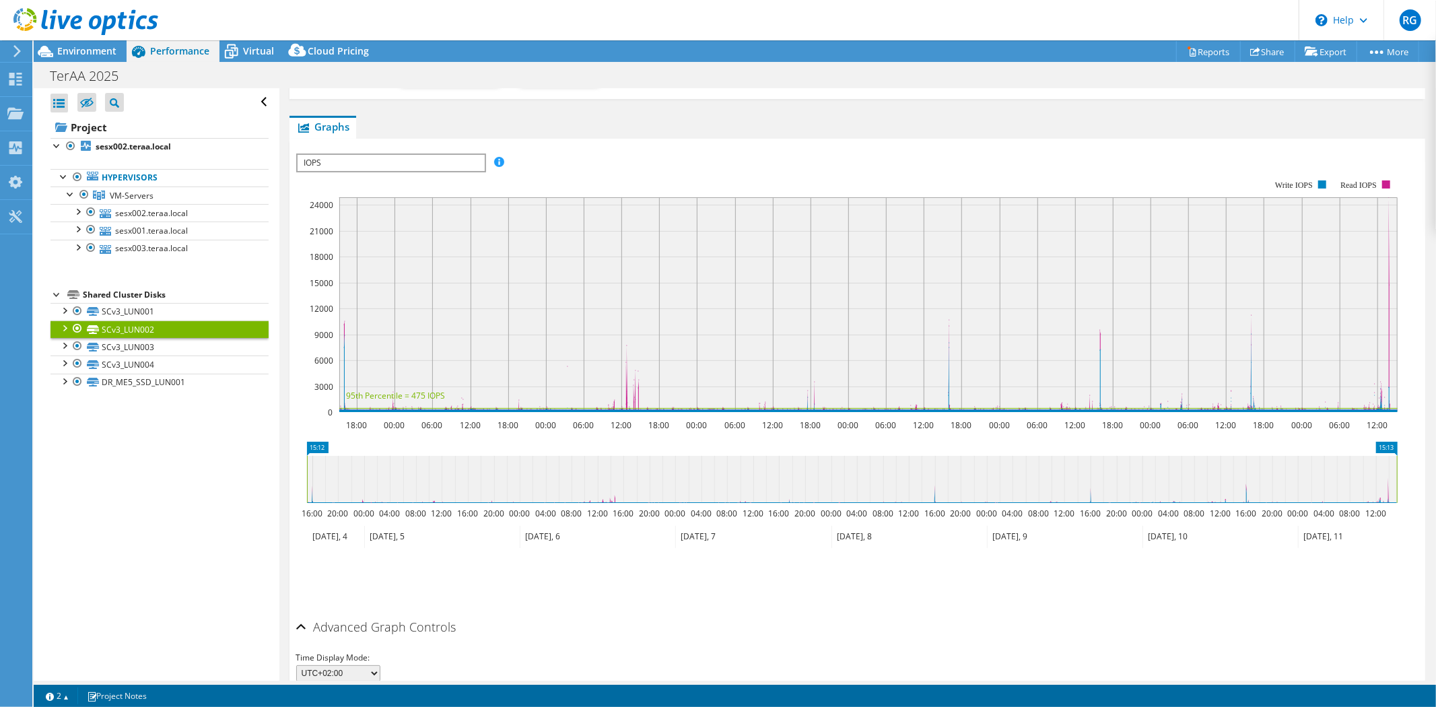
scroll to position [170, 0]
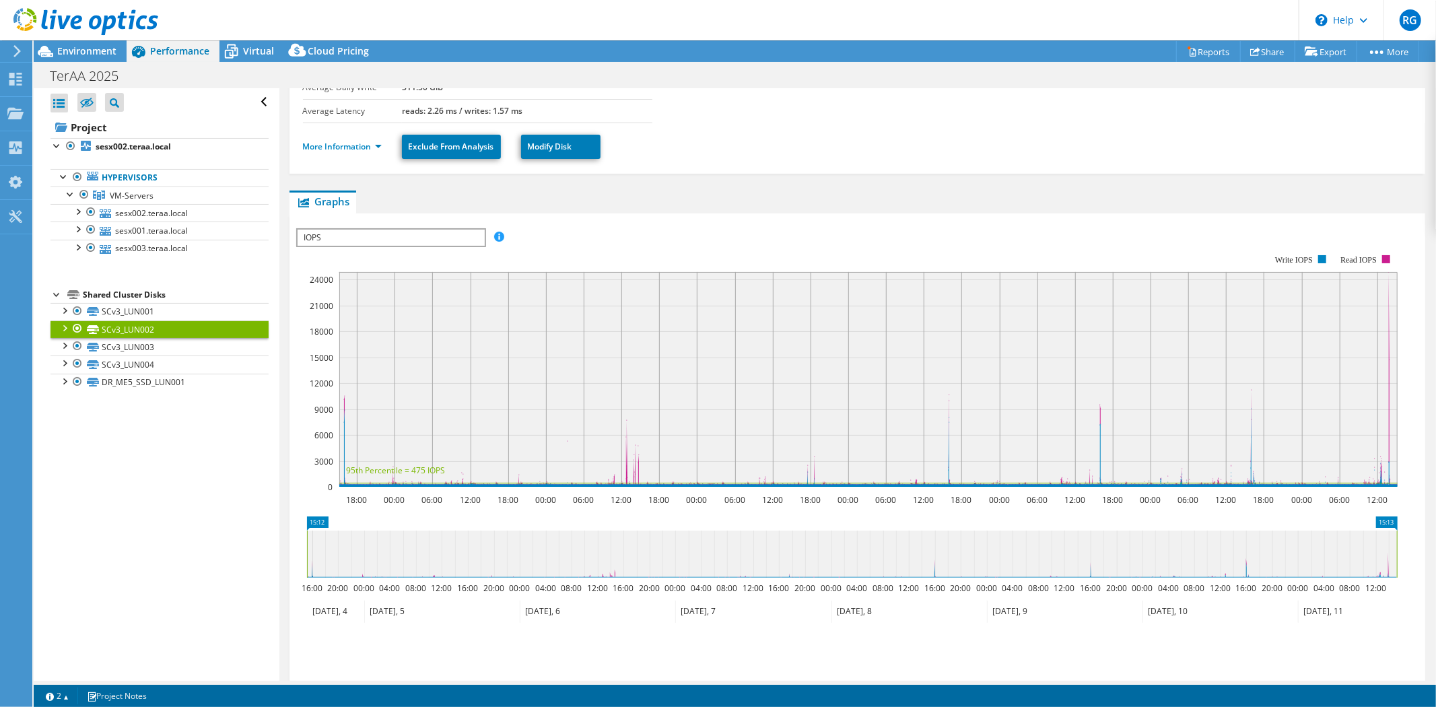
click at [719, 216] on div "IOPS Disk Throughput IO Size Latency Queue Depth CPU Percentage Memory Page Fau…" at bounding box center [857, 450] width 1123 height 475
